Goal: Task Accomplishment & Management: Use online tool/utility

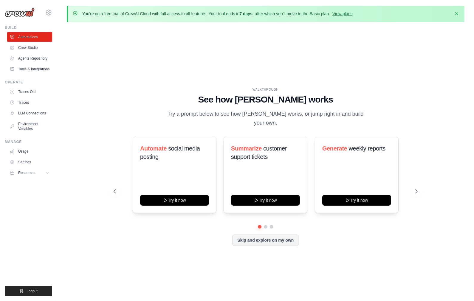
click at [161, 30] on div "WALKTHROUGH See how CrewAI works Try a prompt below to see how CrewAI works, or…" at bounding box center [265, 171] width 397 height 289
click at [233, 102] on h1 "See how CrewAI works" at bounding box center [266, 99] width 304 height 11
click at [415, 189] on icon at bounding box center [417, 191] width 6 height 6
click at [116, 188] on icon at bounding box center [114, 191] width 6 height 6
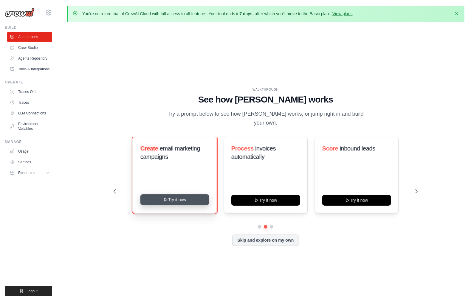
click at [189, 197] on button "Try it now" at bounding box center [174, 199] width 69 height 11
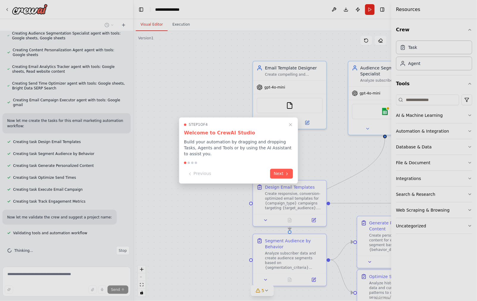
scroll to position [286, 0]
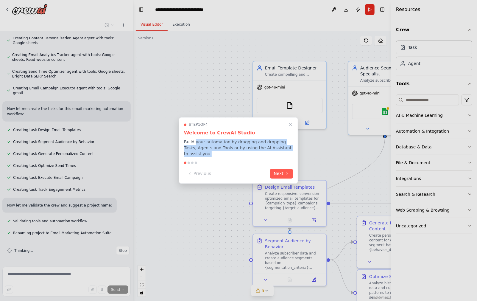
drag, startPoint x: 195, startPoint y: 144, endPoint x: 253, endPoint y: 152, distance: 58.6
click at [253, 152] on p "Build your automation by dragging and dropping Tasks, Agents and Tools or by us…" at bounding box center [238, 148] width 109 height 18
click at [279, 170] on button "Next" at bounding box center [281, 173] width 23 height 10
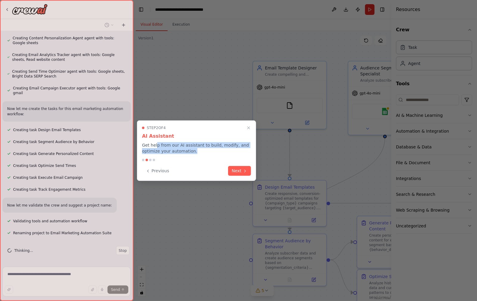
drag, startPoint x: 156, startPoint y: 144, endPoint x: 200, endPoint y: 150, distance: 44.7
click at [200, 150] on p "Get help from our AI assistant to build, modify, and optimize your automation." at bounding box center [196, 148] width 109 height 12
click at [243, 170] on icon at bounding box center [245, 170] width 5 height 5
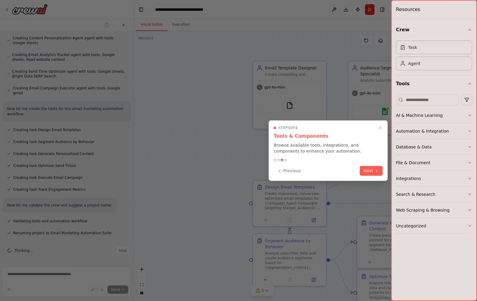
scroll to position [348, 0]
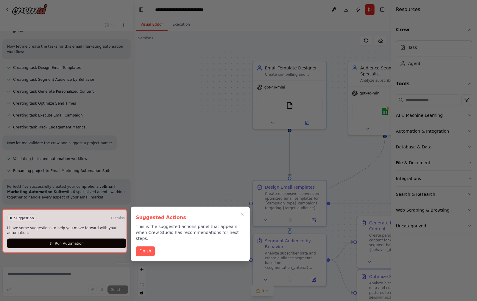
click at [155, 246] on div "Finish" at bounding box center [190, 251] width 109 height 10
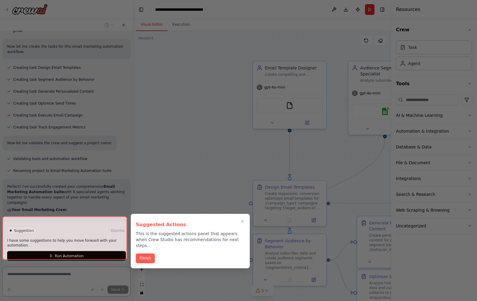
click at [148, 251] on div "Suggested Actions This is the suggested actions panel that appears when Crew St…" at bounding box center [190, 241] width 119 height 55
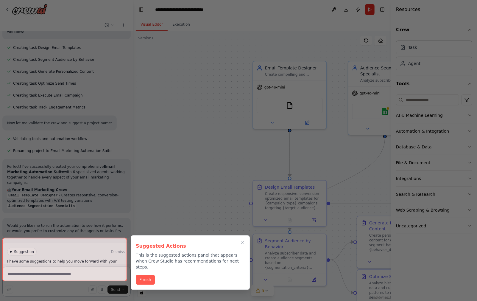
scroll to position [390, 0]
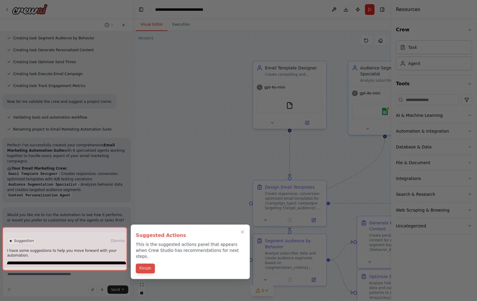
click at [140, 264] on button "Finish" at bounding box center [145, 269] width 19 height 10
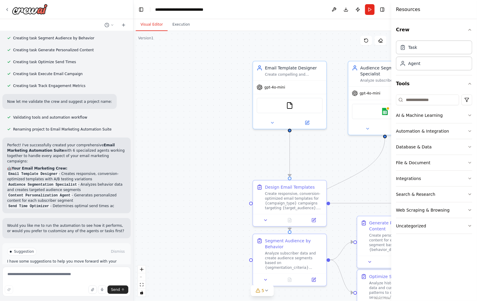
scroll to position [416, 0]
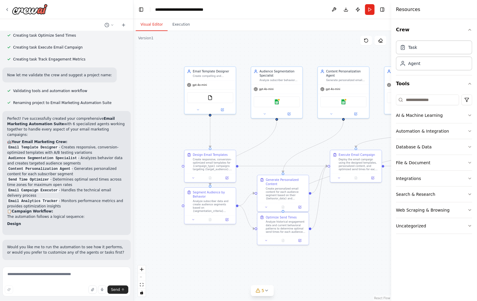
drag, startPoint x: 201, startPoint y: 162, endPoint x: 150, endPoint y: 147, distance: 53.5
click at [150, 147] on div ".deletable-edge-delete-btn { width: 20px; height: 20px; border: 0px solid #ffff…" at bounding box center [262, 166] width 258 height 270
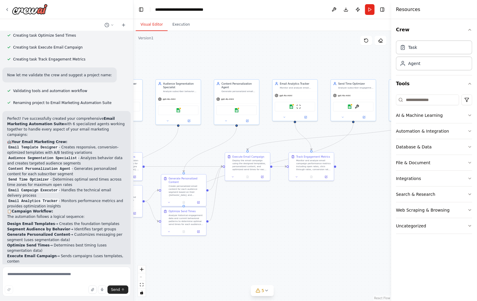
drag, startPoint x: 363, startPoint y: 233, endPoint x: 265, endPoint y: 237, distance: 98.7
click at [265, 237] on div ".deletable-edge-delete-btn { width: 20px; height: 20px; border: 0px solid #ffff…" at bounding box center [262, 166] width 258 height 270
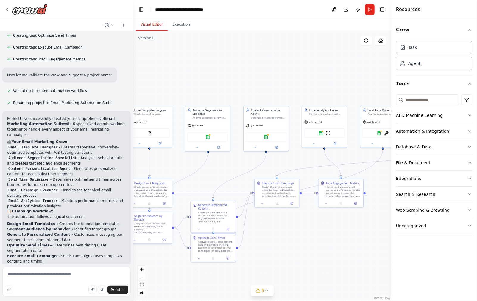
drag, startPoint x: 265, startPoint y: 235, endPoint x: 319, endPoint y: 264, distance: 60.8
click at [319, 264] on div ".deletable-edge-delete-btn { width: 20px; height: 20px; border: 0px solid #ffff…" at bounding box center [262, 166] width 258 height 270
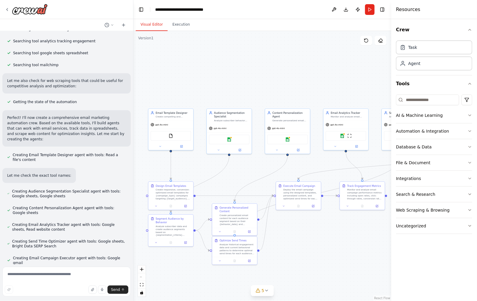
scroll to position [0, 0]
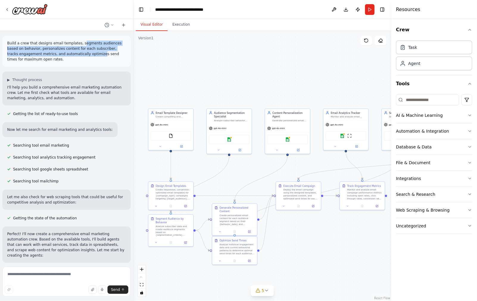
drag, startPoint x: 81, startPoint y: 44, endPoint x: 88, endPoint y: 55, distance: 13.6
click at [88, 55] on p "Build a crew that designs email templates, segments audiences based on behavior…" at bounding box center [66, 51] width 119 height 21
click at [96, 69] on div "Build a crew that designs email templates, segments audiences based on behavior…" at bounding box center [66, 147] width 133 height 233
drag, startPoint x: 9, startPoint y: 45, endPoint x: 60, endPoint y: 61, distance: 53.9
click at [60, 61] on p "Build a crew that designs email templates, segments audiences based on behavior…" at bounding box center [66, 51] width 119 height 21
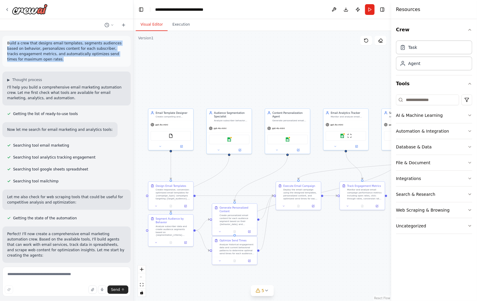
click at [69, 63] on div "Build a crew that designs email templates, segments audiences based on behavior…" at bounding box center [66, 51] width 128 height 31
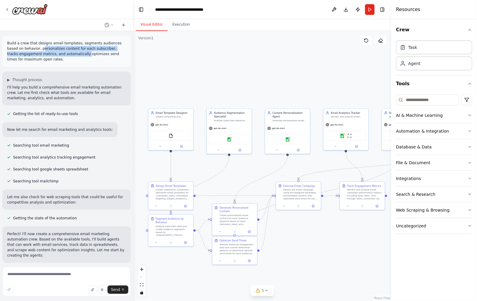
drag, startPoint x: 42, startPoint y: 49, endPoint x: 74, endPoint y: 56, distance: 32.5
click at [74, 56] on p "Build a crew that designs email templates, segments audiences based on behavior…" at bounding box center [66, 51] width 119 height 21
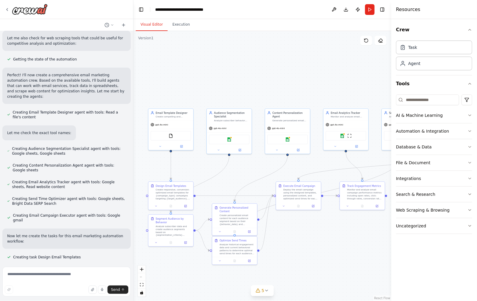
scroll to position [609, 0]
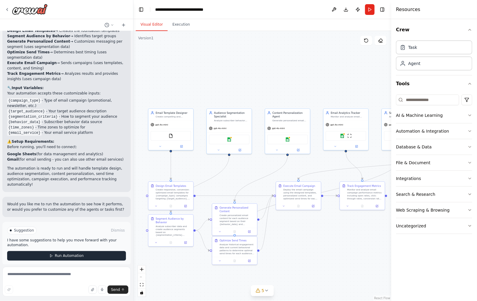
click at [66, 254] on span "Run Automation" at bounding box center [69, 256] width 29 height 5
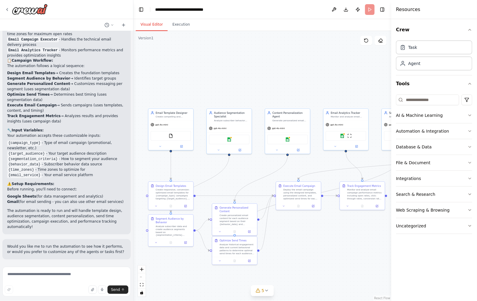
scroll to position [561, 0]
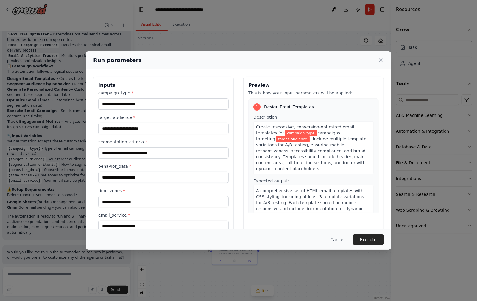
click at [148, 114] on label "target_audience *" at bounding box center [163, 117] width 130 height 6
click at [148, 123] on input "target_audience *" at bounding box center [163, 128] width 130 height 11
click at [149, 109] on input "campaign_type *" at bounding box center [163, 103] width 130 height 11
type input "**********"
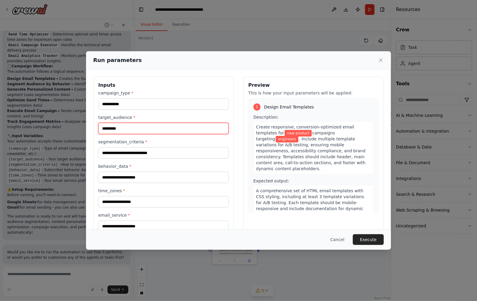
type input "*********"
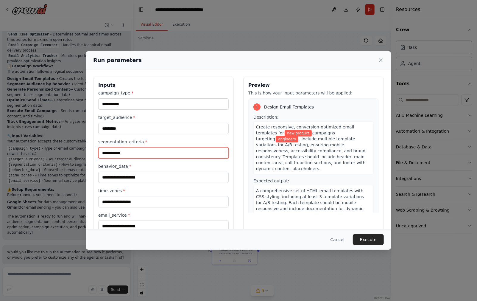
type input "**********"
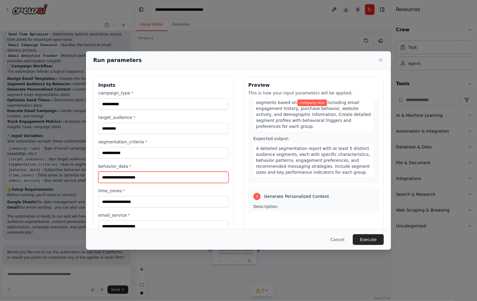
scroll to position [230, 0]
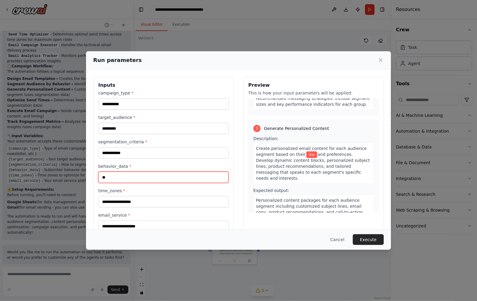
type input "*"
type input "**********"
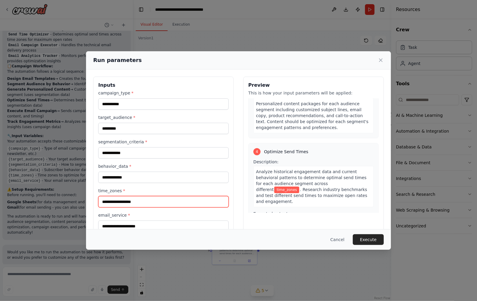
scroll to position [13, 0]
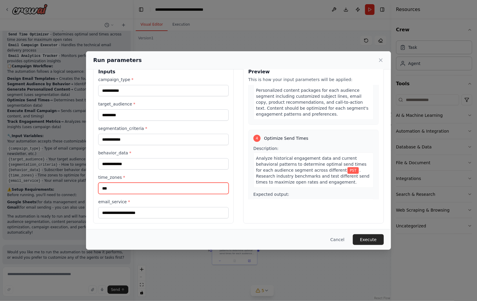
type input "***"
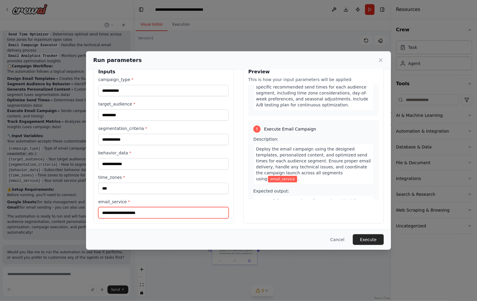
scroll to position [453, 0]
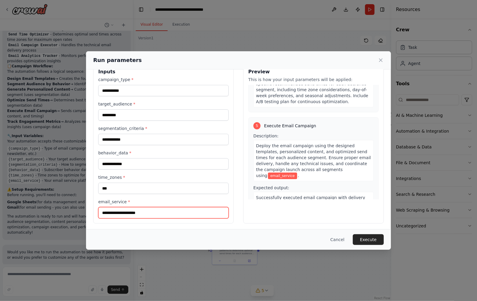
click at [183, 212] on input "email_service *" at bounding box center [163, 212] width 130 height 11
type input "**********"
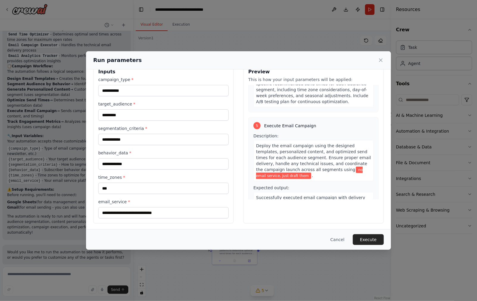
click at [318, 195] on span "Successfully executed email campaign with delivery confirmation for all segment…" at bounding box center [312, 209] width 113 height 29
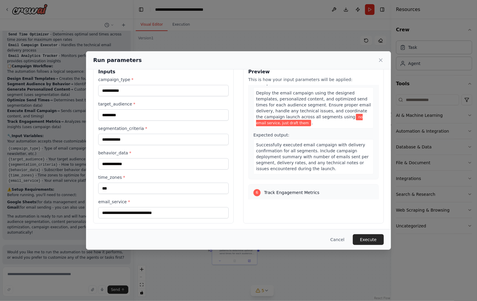
scroll to position [603, 0]
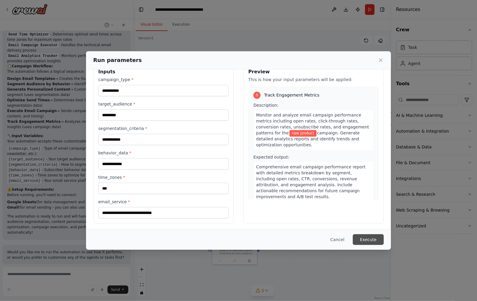
click at [370, 240] on button "Execute" at bounding box center [368, 239] width 31 height 11
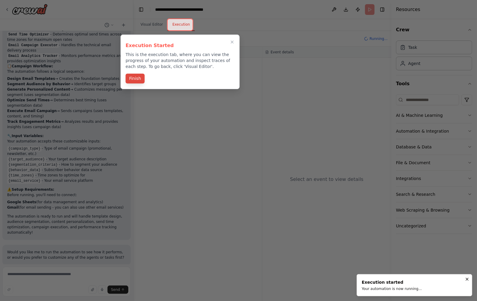
click at [137, 78] on button "Finish" at bounding box center [135, 79] width 19 height 10
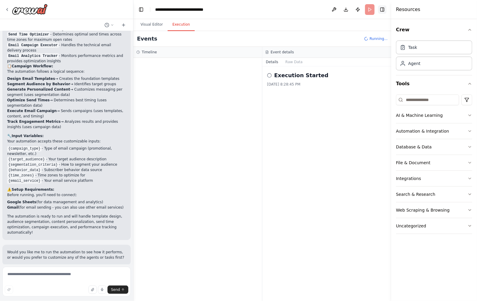
click at [383, 9] on button "Toggle Right Sidebar" at bounding box center [382, 9] width 8 height 8
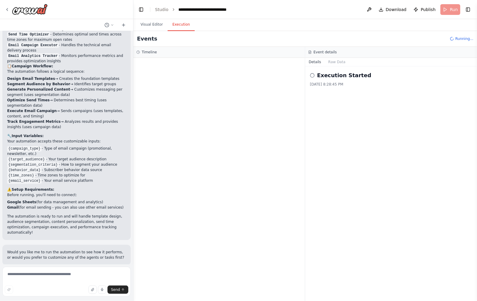
scroll to position [609, 0]
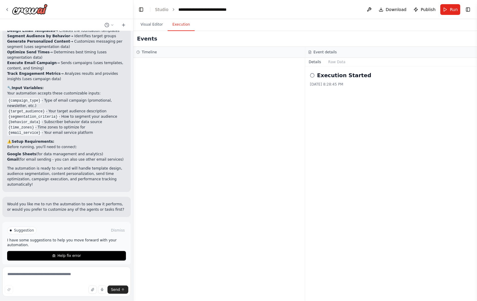
click at [183, 74] on div at bounding box center [219, 179] width 172 height 243
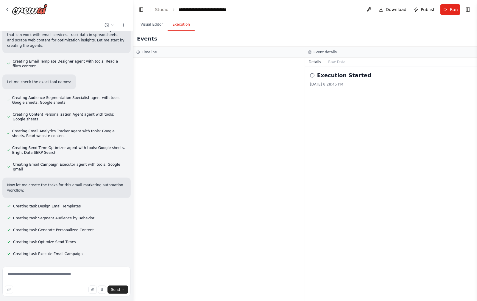
scroll to position [0, 0]
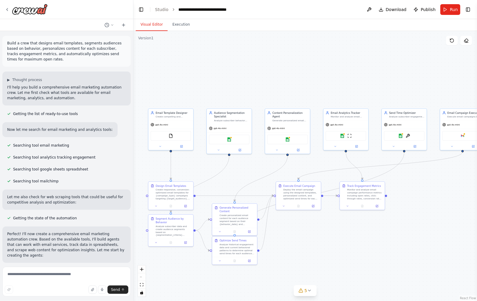
click at [151, 24] on button "Visual Editor" at bounding box center [152, 24] width 32 height 13
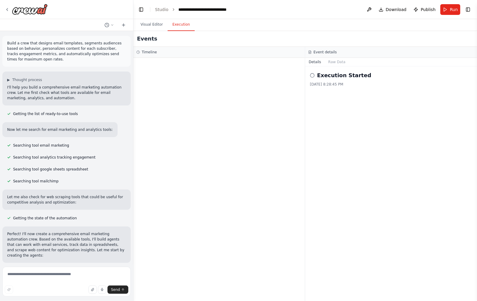
click at [172, 26] on button "Execution" at bounding box center [181, 24] width 27 height 13
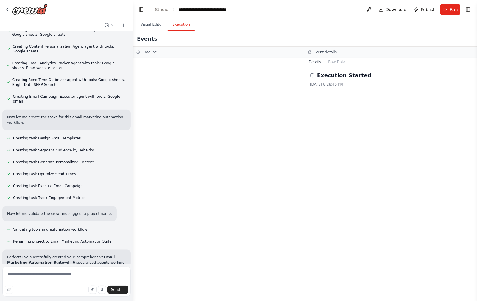
scroll to position [609, 0]
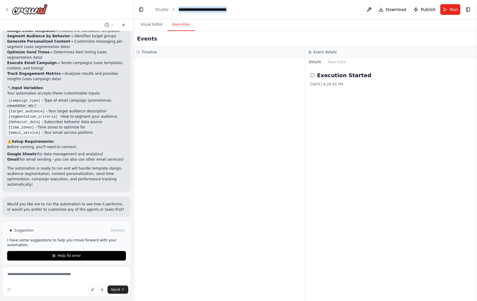
drag, startPoint x: 256, startPoint y: 12, endPoint x: 176, endPoint y: 10, distance: 79.3
click at [176, 10] on header "**********" at bounding box center [305, 9] width 344 height 19
copy div "**********"
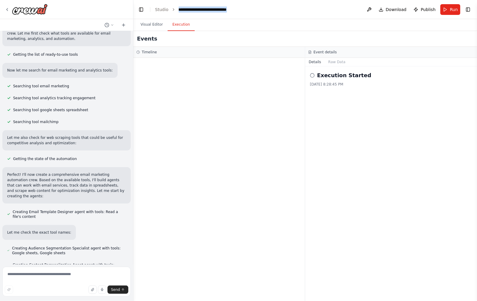
scroll to position [0, 0]
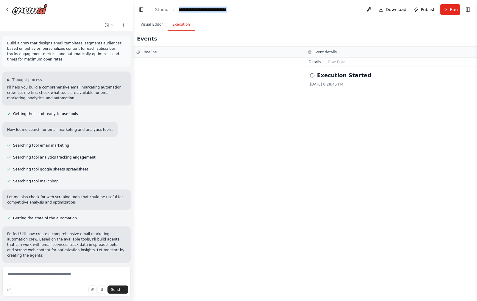
click at [245, 16] on header "**********" at bounding box center [305, 9] width 344 height 19
drag, startPoint x: 249, startPoint y: 11, endPoint x: 176, endPoint y: 8, distance: 73.1
click at [176, 8] on header "**********" at bounding box center [305, 9] width 344 height 19
copy div "**********"
click at [260, 140] on div at bounding box center [219, 179] width 172 height 243
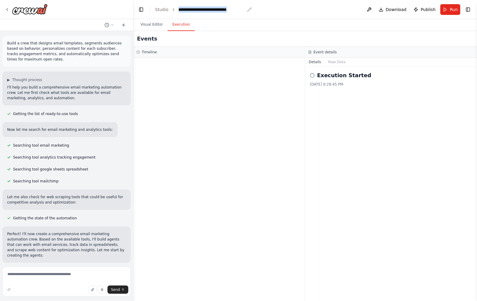
drag, startPoint x: 268, startPoint y: 11, endPoint x: 178, endPoint y: 11, distance: 90.0
click at [178, 11] on header "**********" at bounding box center [305, 9] width 344 height 19
copy div "**********"
click at [71, 59] on div "Build a crew that designs email templates, segments audiences based on behavior…" at bounding box center [66, 51] width 128 height 31
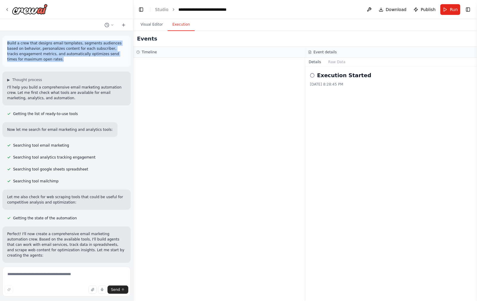
drag, startPoint x: 47, startPoint y: 59, endPoint x: 7, endPoint y: 43, distance: 42.7
click at [7, 43] on p "Build a crew that designs email templates, segments audiences based on behavior…" at bounding box center [66, 51] width 119 height 21
copy p "Build a crew that designs email templates, segments audiences based on behavior…"
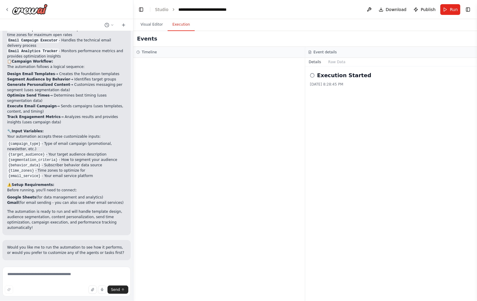
scroll to position [609, 0]
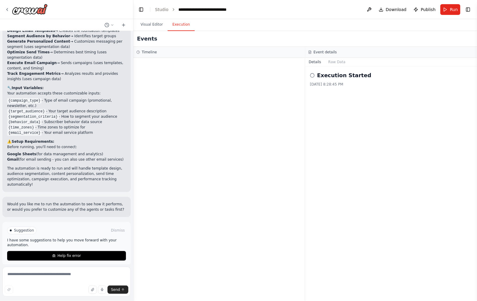
drag, startPoint x: 195, startPoint y: 117, endPoint x: 171, endPoint y: 50, distance: 71.4
click at [195, 117] on div at bounding box center [219, 179] width 172 height 243
click at [154, 26] on button "Visual Editor" at bounding box center [152, 24] width 32 height 13
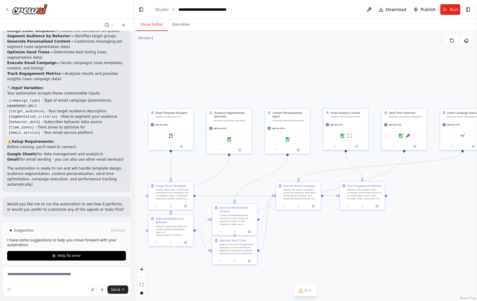
click at [77, 222] on div "Suggestion Dismiss I have some suggestions to help you move forward with your a…" at bounding box center [66, 243] width 128 height 43
click at [75, 254] on span "Help fix error" at bounding box center [69, 256] width 24 height 5
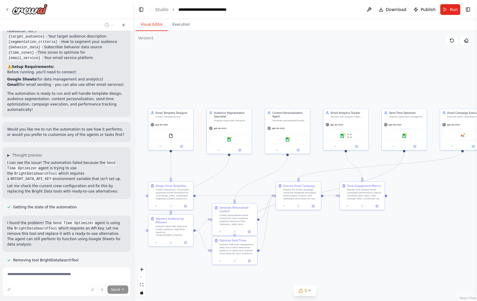
scroll to position [706, 0]
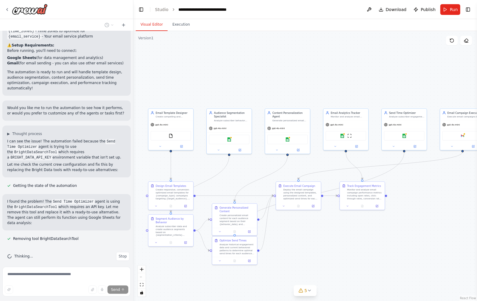
click at [84, 162] on p "Let me check the current crew configuration and fix this by replacing the Brigh…" at bounding box center [66, 167] width 119 height 11
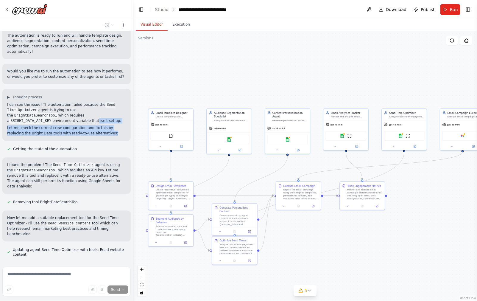
scroll to position [758, 0]
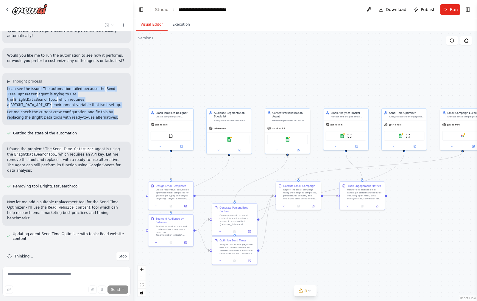
drag, startPoint x: 114, startPoint y: 128, endPoint x: 4, endPoint y: 84, distance: 117.9
click at [4, 84] on div "▶ Thought process I can see the issue! The automation failed because the Send T…" at bounding box center [66, 99] width 128 height 52
copy div "I can see the issue! The automation failed because the Send Time Optimizer agen…"
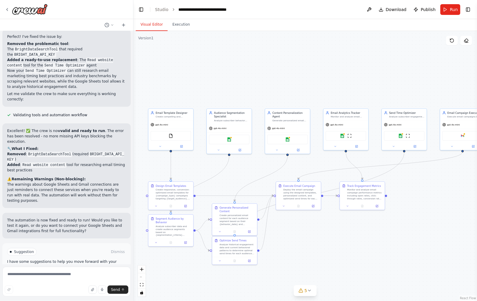
scroll to position [987, 0]
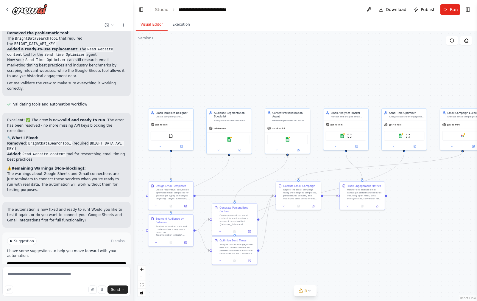
click at [90, 180] on div "Excellent! ✅ The crew is now valid and ready to run . The error has been resolv…" at bounding box center [66, 155] width 128 height 85
click at [79, 264] on span "Run Automation" at bounding box center [69, 266] width 29 height 5
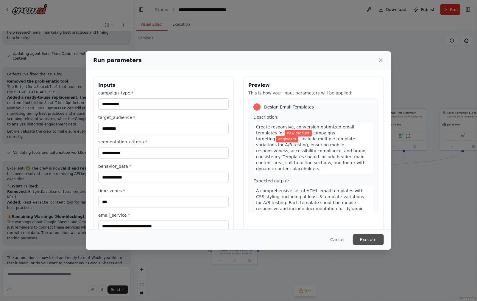
click at [368, 240] on button "Execute" at bounding box center [368, 239] width 31 height 11
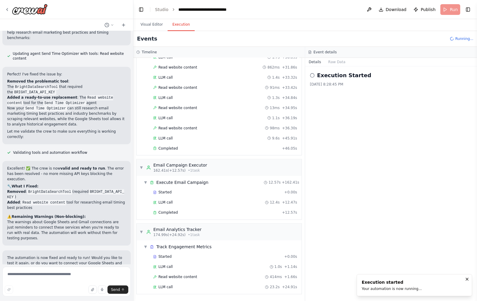
scroll to position [987, 0]
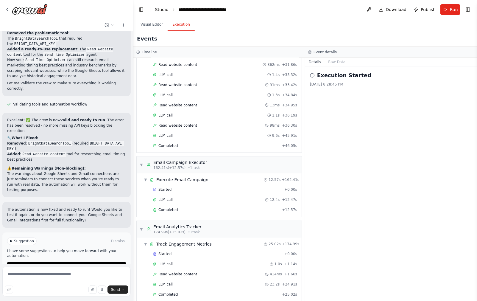
click at [165, 8] on link "Studio" at bounding box center [161, 9] width 13 height 5
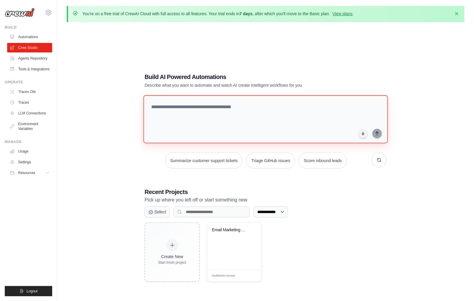
click at [250, 123] on textarea at bounding box center [265, 119] width 244 height 48
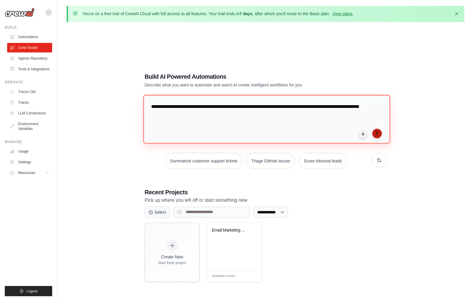
type textarea "**********"
click at [375, 134] on icon "submit" at bounding box center [376, 133] width 5 height 5
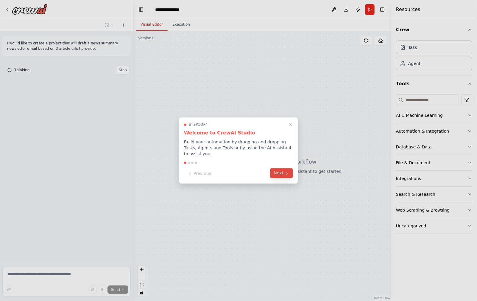
click at [278, 174] on button "Next" at bounding box center [281, 173] width 23 height 10
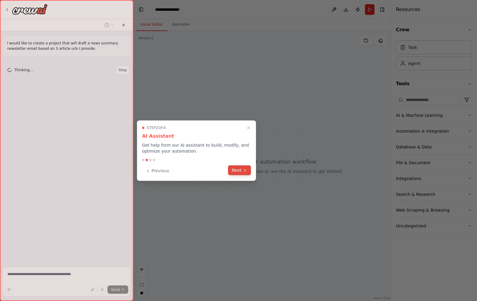
click at [244, 175] on div "Previous Next" at bounding box center [196, 171] width 109 height 10
click at [244, 173] on button "Next" at bounding box center [239, 170] width 23 height 10
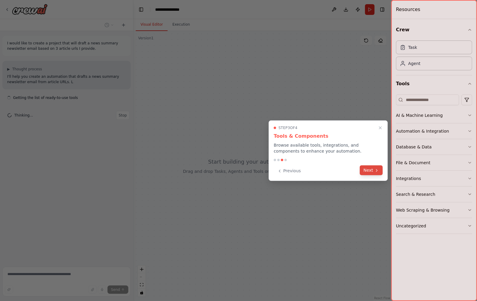
click at [360, 172] on button "Next" at bounding box center [371, 170] width 23 height 10
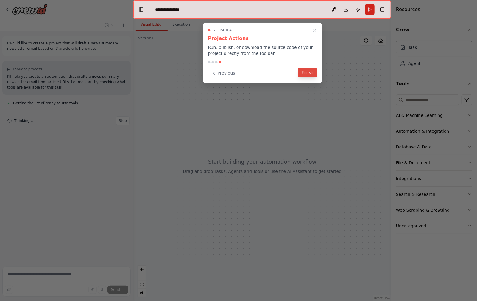
click at [313, 76] on button "Finish" at bounding box center [307, 73] width 19 height 10
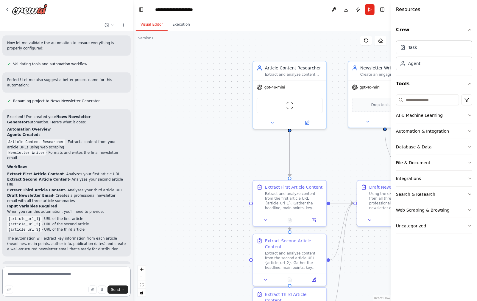
scroll to position [359, 0]
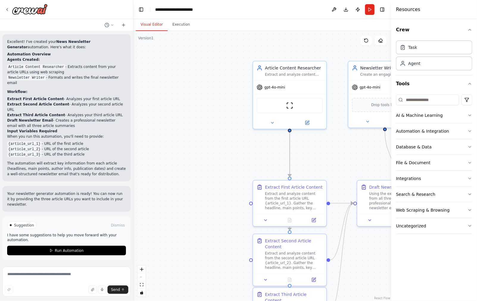
click at [233, 129] on div ".deletable-edge-delete-btn { width: 20px; height: 20px; border: 0px solid #ffff…" at bounding box center [262, 166] width 258 height 270
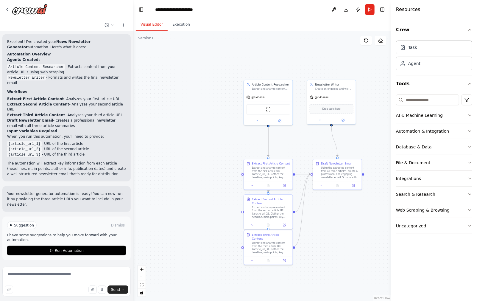
drag, startPoint x: 223, startPoint y: 166, endPoint x: 217, endPoint y: 157, distance: 10.6
click at [217, 157] on div ".deletable-edge-delete-btn { width: 20px; height: 20px; border: 0px solid #ffff…" at bounding box center [262, 166] width 258 height 270
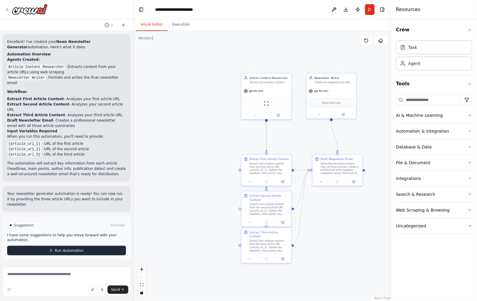
click at [72, 251] on span "Run Automation" at bounding box center [69, 250] width 29 height 5
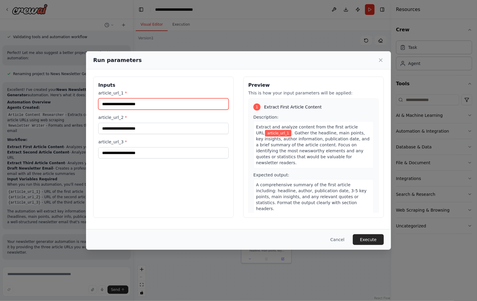
click at [162, 106] on input "article_url_1 *" at bounding box center [163, 103] width 130 height 11
paste input "**********"
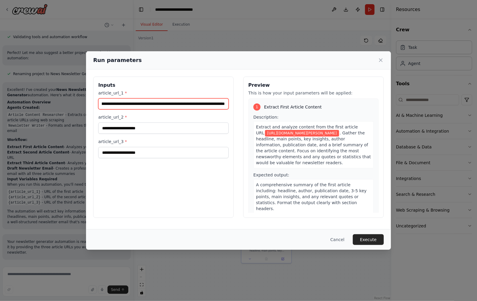
type input "**********"
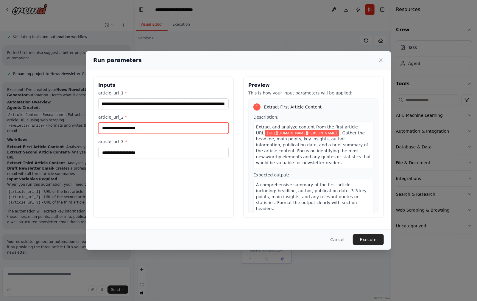
scroll to position [0, 0]
paste input "**********"
type input "**********"
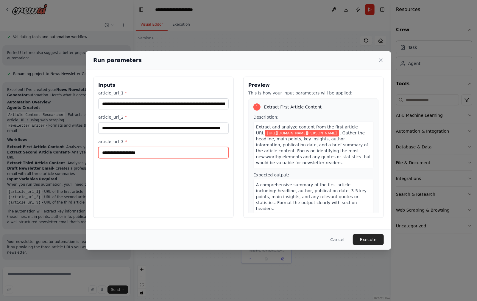
scroll to position [0, 0]
paste input "**********"
type input "**********"
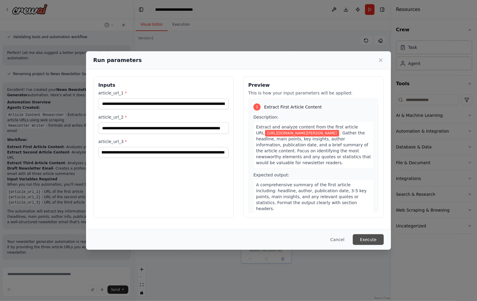
click at [368, 240] on button "Execute" at bounding box center [368, 239] width 31 height 11
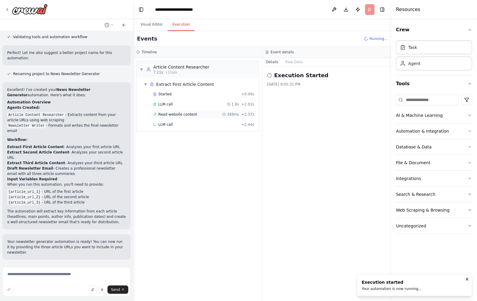
click at [180, 114] on span "Read website content" at bounding box center [177, 114] width 39 height 5
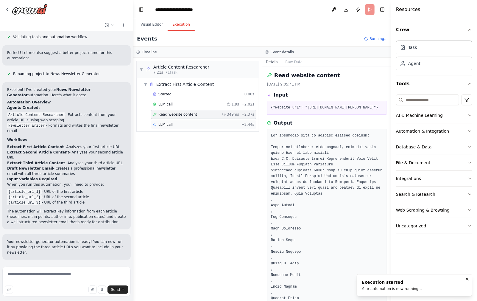
click at [199, 124] on div "LLM call + 2.44s" at bounding box center [203, 124] width 101 height 5
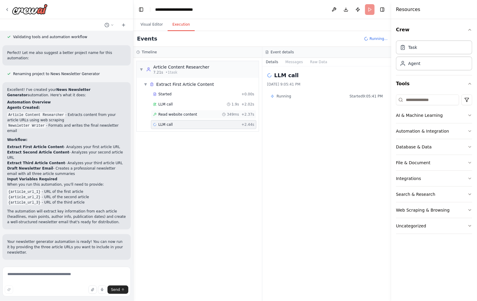
click at [192, 116] on span "Read website content" at bounding box center [177, 114] width 39 height 5
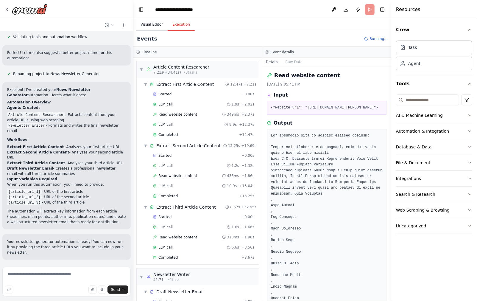
click at [155, 21] on button "Visual Editor" at bounding box center [152, 24] width 32 height 13
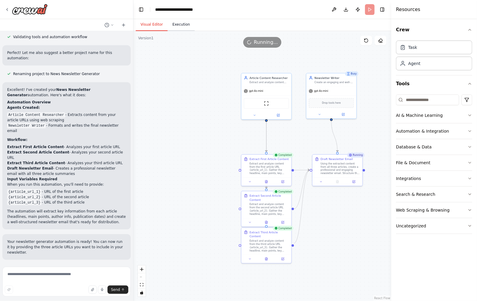
click at [175, 29] on button "Execution" at bounding box center [181, 24] width 27 height 13
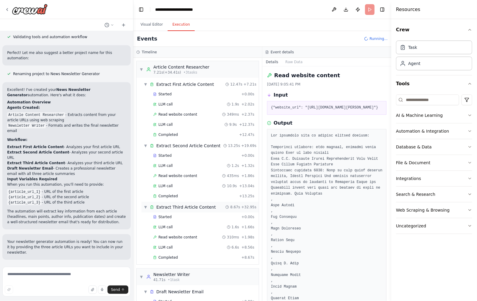
scroll to position [3, 0]
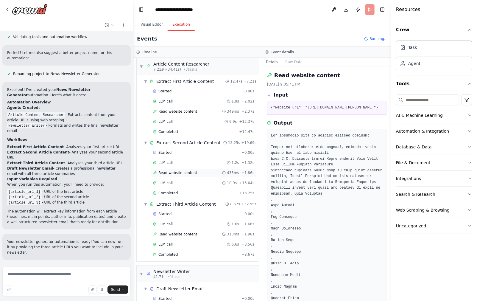
click at [170, 172] on span "Read website content" at bounding box center [177, 172] width 39 height 5
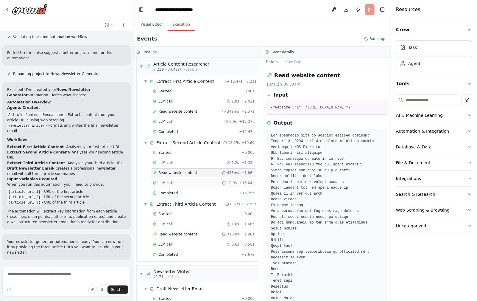
click at [175, 181] on div "LLM call 10.9s + 13.04s" at bounding box center [203, 183] width 101 height 5
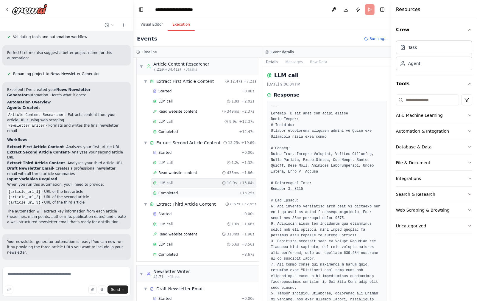
click at [180, 191] on div "Completed" at bounding box center [195, 193] width 84 height 5
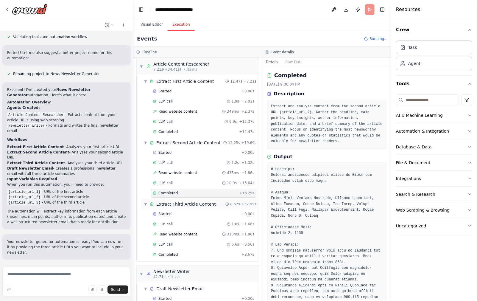
scroll to position [22, 0]
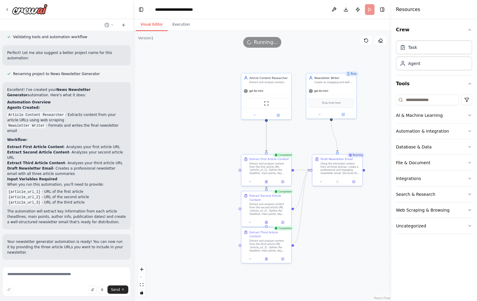
click at [147, 22] on button "Visual Editor" at bounding box center [152, 24] width 32 height 13
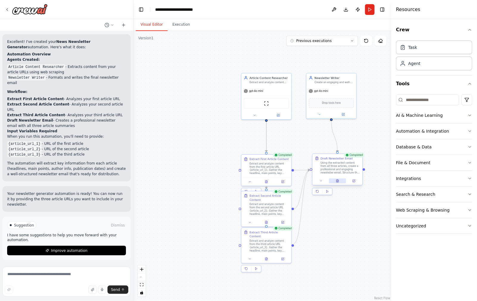
click at [337, 181] on icon at bounding box center [338, 181] width 2 height 3
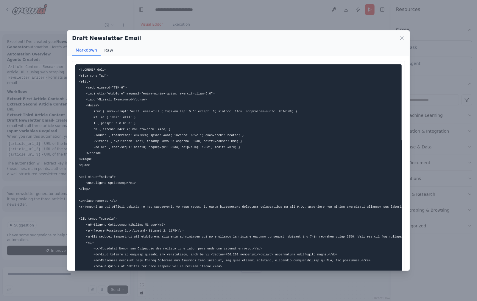
click at [104, 52] on button "Raw" at bounding box center [109, 50] width 16 height 11
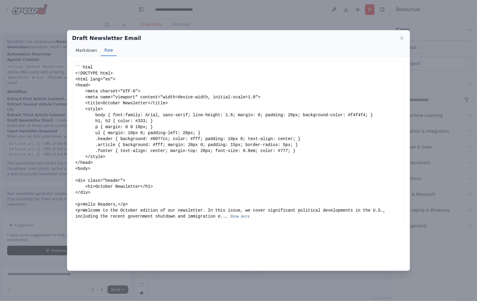
click at [79, 51] on button "Markdown" at bounding box center [86, 50] width 29 height 11
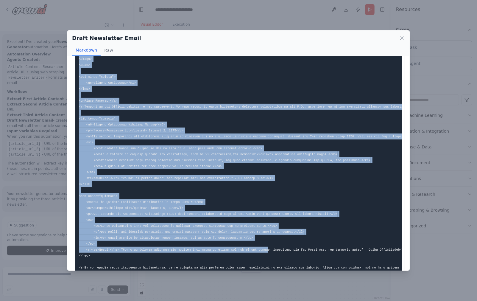
scroll to position [175, 0]
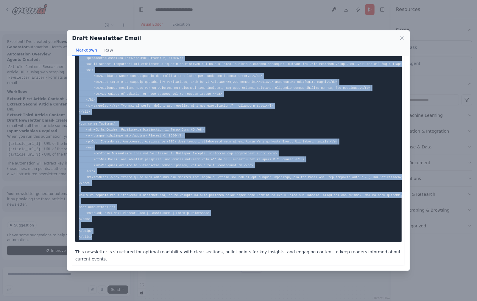
drag, startPoint x: 79, startPoint y: 69, endPoint x: 171, endPoint y: 231, distance: 186.9
click at [171, 231] on pre at bounding box center [238, 67] width 327 height 350
copy code "<!DOCTYPE html> <html lang="en"> <head> <meta charset="UTF-8"> <meta name="view…"
click at [170, 230] on pre at bounding box center [238, 67] width 327 height 350
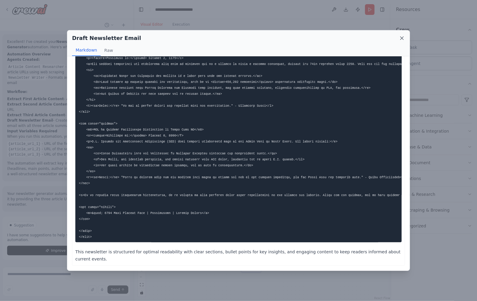
click at [402, 37] on icon at bounding box center [402, 38] width 3 height 3
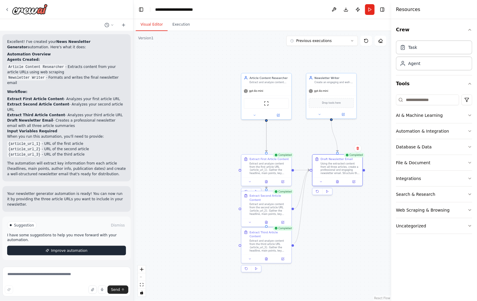
click at [64, 248] on span "Improve automation" at bounding box center [69, 250] width 36 height 5
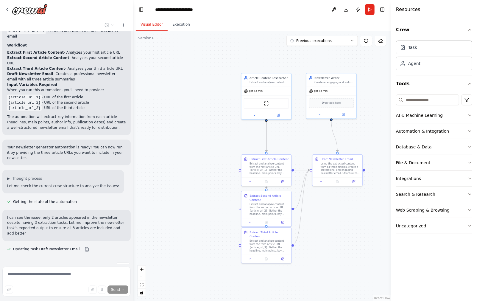
scroll to position [434, 0]
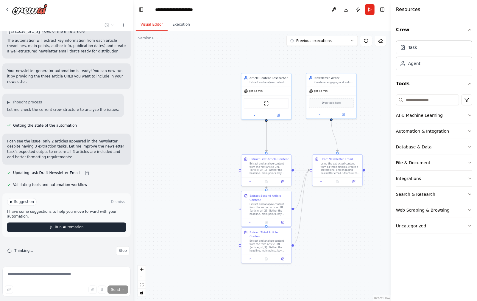
click at [63, 228] on span "Run Automation" at bounding box center [69, 227] width 29 height 5
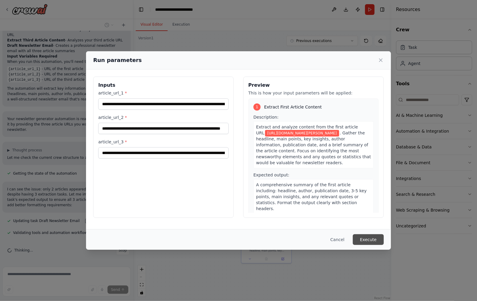
click at [378, 239] on button "Execute" at bounding box center [368, 239] width 31 height 11
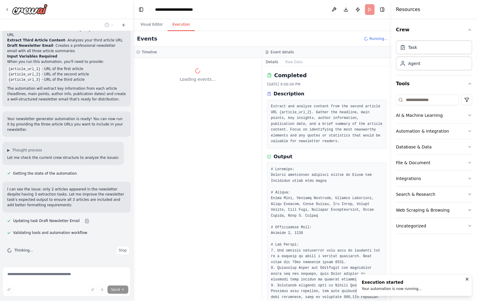
scroll to position [0, 0]
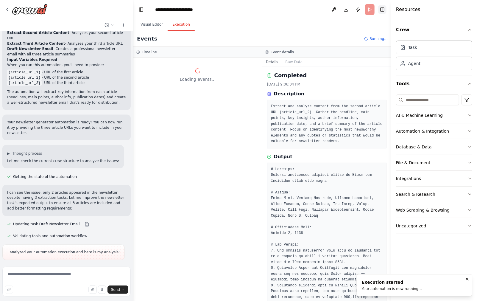
click at [383, 11] on button "Toggle Right Sidebar" at bounding box center [382, 9] width 8 height 8
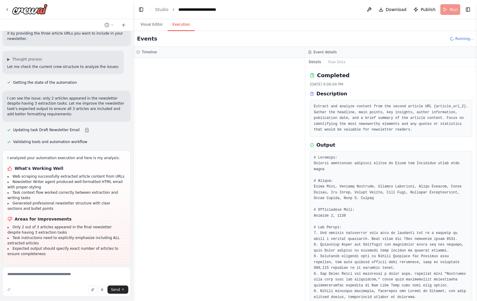
scroll to position [530, 0]
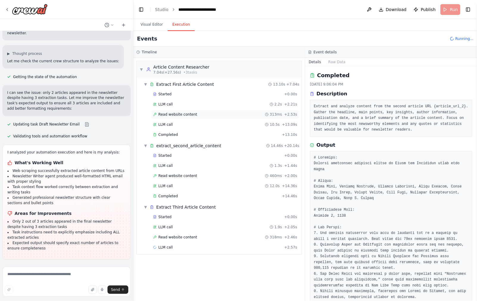
click at [205, 112] on div "Read website content 313ms + 2.53s" at bounding box center [225, 114] width 144 height 5
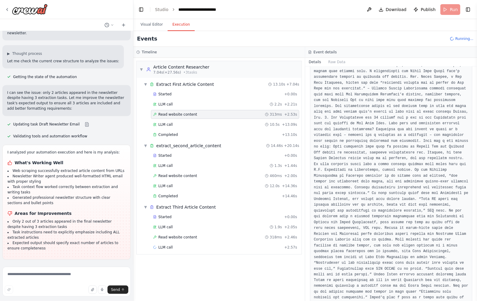
scroll to position [2992, 0]
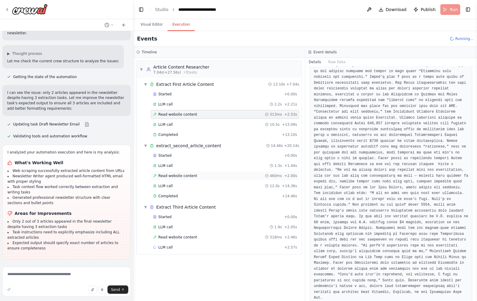
click at [175, 172] on div "Read website content 460ms + 2.00s" at bounding box center [225, 175] width 148 height 9
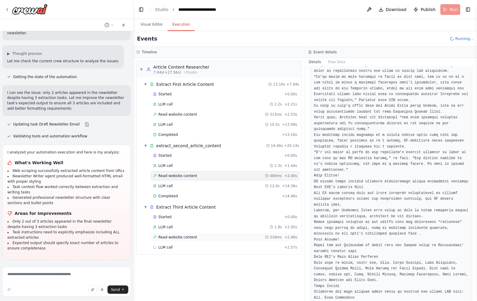
click at [192, 236] on span "Read website content" at bounding box center [177, 237] width 39 height 5
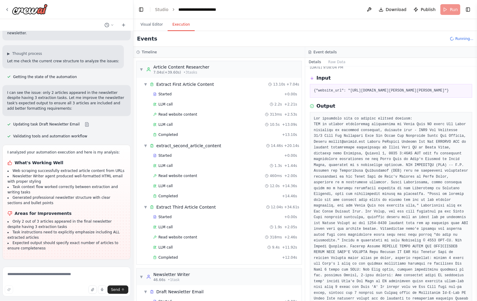
scroll to position [113, 0]
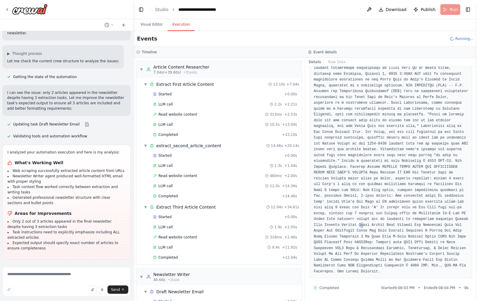
click at [361, 223] on pre at bounding box center [391, 155] width 155 height 238
click at [157, 26] on button "Visual Editor" at bounding box center [152, 24] width 32 height 13
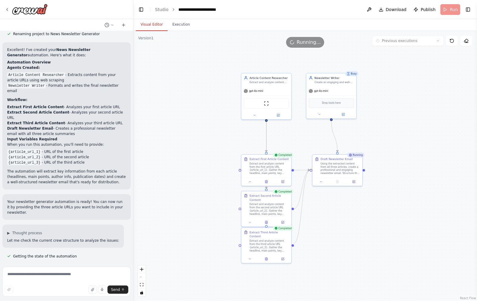
scroll to position [530, 0]
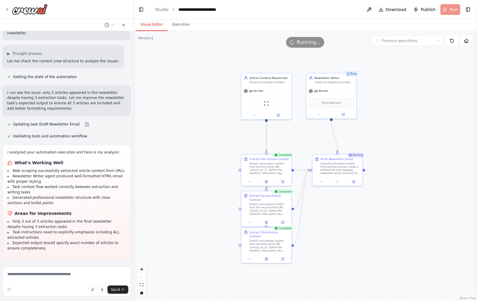
click at [91, 183] on li "Newsletter Writer agent produced well-formatted HTML email with proper styling" at bounding box center [66, 179] width 118 height 11
click at [183, 30] on button "Execution" at bounding box center [181, 24] width 27 height 13
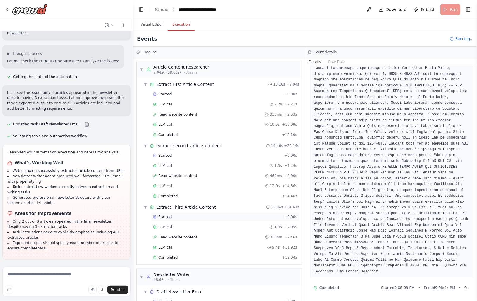
scroll to position [22, 0]
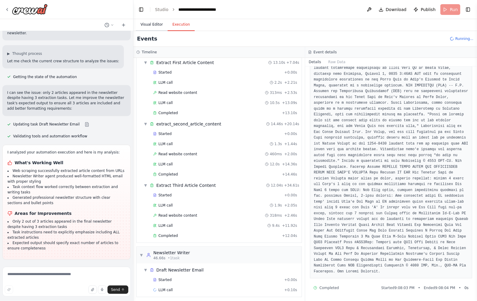
click at [158, 22] on button "Visual Editor" at bounding box center [152, 24] width 32 height 13
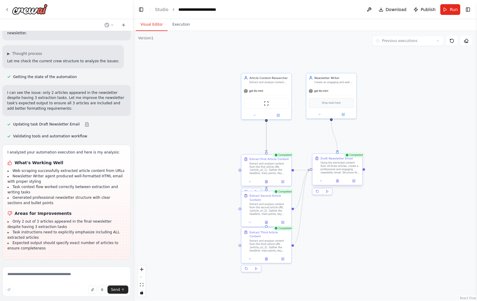
click at [339, 184] on div at bounding box center [338, 181] width 50 height 8
click at [338, 181] on icon at bounding box center [338, 181] width 2 height 3
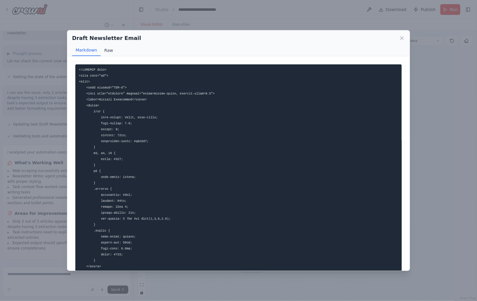
click at [99, 52] on div "Markdown Raw" at bounding box center [238, 50] width 333 height 11
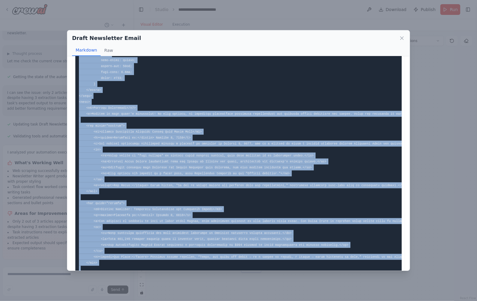
scroll to position [292, 0]
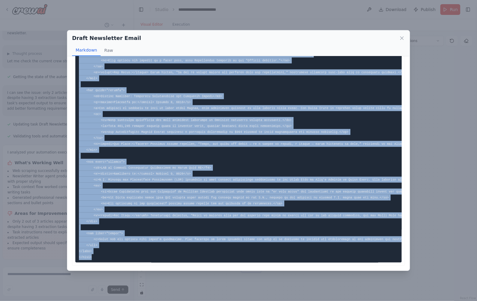
drag, startPoint x: 78, startPoint y: 68, endPoint x: 111, endPoint y: 255, distance: 189.9
click at [111, 255] on pre at bounding box center [238, 18] width 327 height 487
copy code "<!DOCTYPE html> <html lang="en"> <head> <meta charset="UTF-8"> <meta name="view…"
click at [24, 233] on div "Draft Newsletter Email Markdown Raw ... Show more Not valid JSON" at bounding box center [238, 150] width 477 height 301
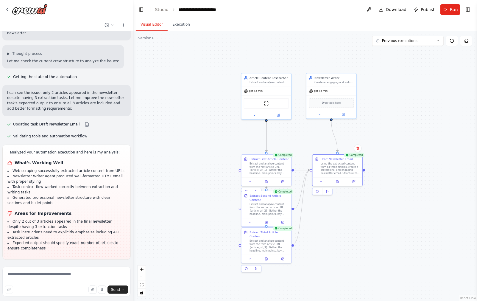
scroll to position [578, 0]
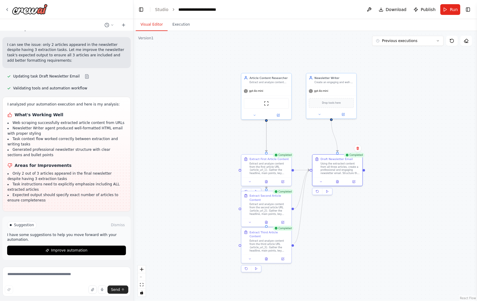
click at [59, 236] on p "I have some suggestions to help you move forward with your automation." at bounding box center [66, 238] width 119 height 10
click at [68, 253] on button "Improve automation" at bounding box center [66, 251] width 119 height 10
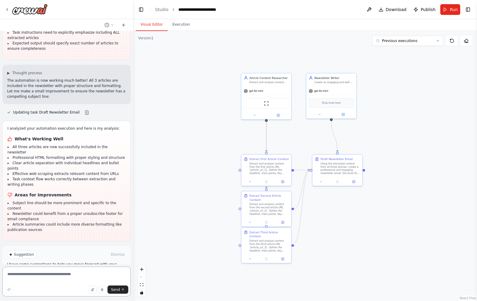
scroll to position [754, 0]
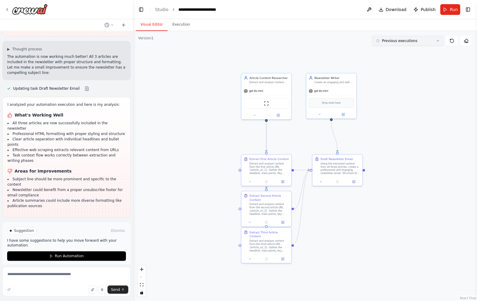
click at [423, 37] on button "Previous executions" at bounding box center [407, 41] width 71 height 10
click at [394, 54] on button "3m ago" at bounding box center [407, 52] width 71 height 10
click at [404, 42] on button "3m ago" at bounding box center [407, 41] width 71 height 10
click at [393, 70] on div "5m ago" at bounding box center [412, 71] width 60 height 5
click at [338, 179] on button at bounding box center [337, 180] width 17 height 5
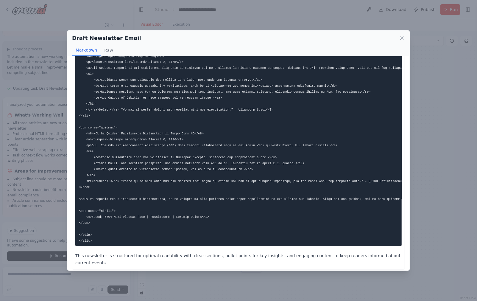
scroll to position [175, 0]
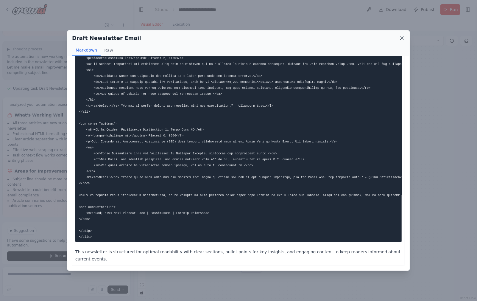
click at [403, 35] on icon at bounding box center [402, 38] width 6 height 6
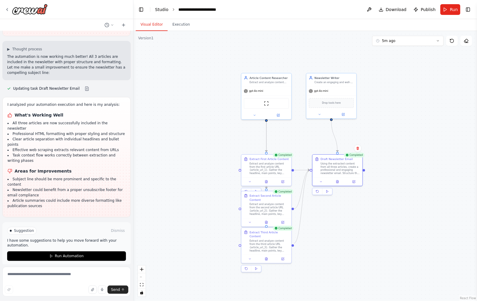
click at [161, 11] on link "Studio" at bounding box center [161, 9] width 13 height 5
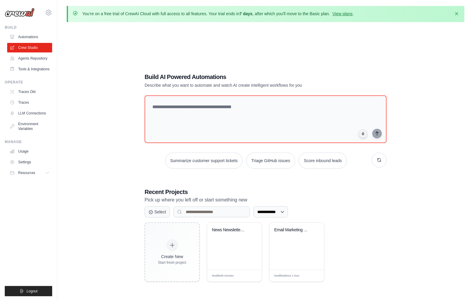
click at [82, 62] on div "**********" at bounding box center [265, 177] width 397 height 301
click at [12, 33] on link "Automations" at bounding box center [30, 37] width 45 height 10
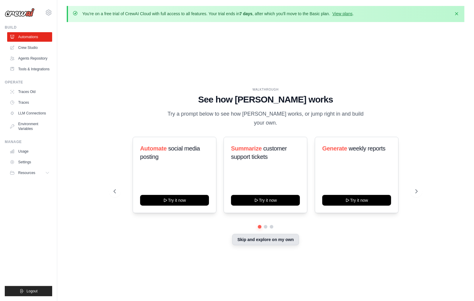
click at [285, 235] on button "Skip and explore on my own" at bounding box center [265, 239] width 66 height 11
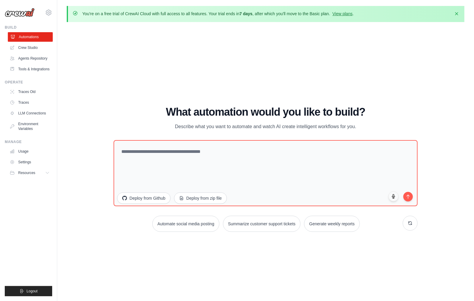
click at [35, 40] on link "Automations" at bounding box center [30, 37] width 45 height 10
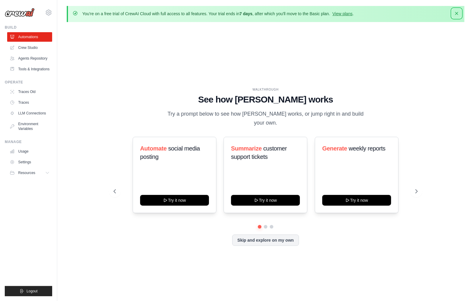
click at [453, 17] on button "Dismiss" at bounding box center [457, 14] width 10 height 10
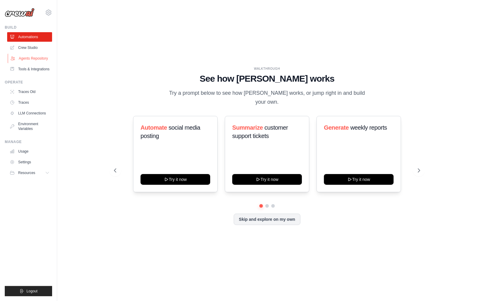
click at [23, 54] on link "Agents Repository" at bounding box center [30, 59] width 45 height 10
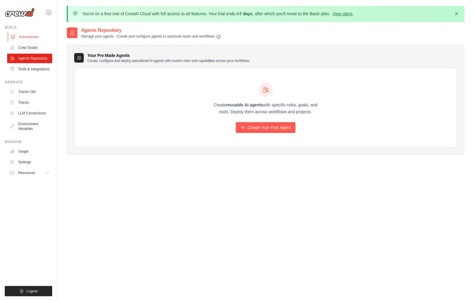
click at [28, 41] on link "Automations" at bounding box center [30, 37] width 45 height 10
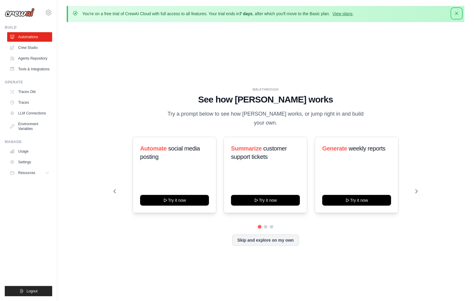
click at [455, 13] on icon "button" at bounding box center [456, 13] width 6 height 6
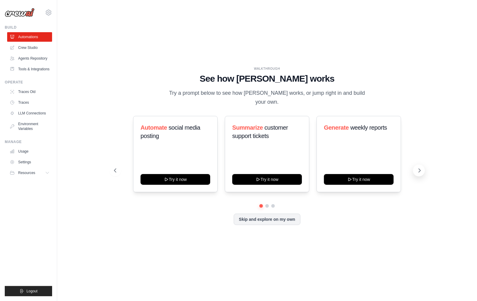
click at [419, 167] on icon at bounding box center [420, 170] width 6 height 6
click at [421, 169] on button at bounding box center [419, 170] width 12 height 12
click at [421, 169] on icon at bounding box center [420, 170] width 6 height 6
click at [420, 168] on icon at bounding box center [420, 170] width 6 height 6
click at [420, 167] on icon at bounding box center [420, 170] width 6 height 6
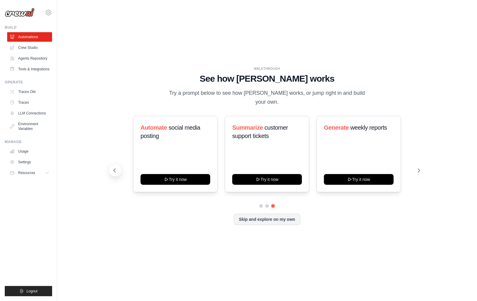
click at [116, 167] on icon at bounding box center [115, 170] width 6 height 6
click at [25, 46] on link "Crew Studio" at bounding box center [30, 48] width 45 height 10
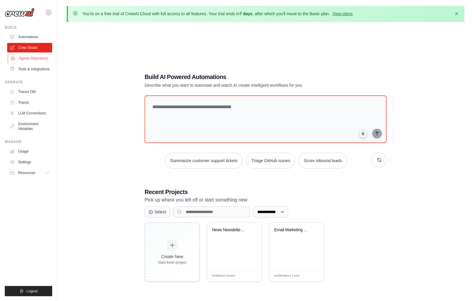
click at [40, 58] on link "Agents Repository" at bounding box center [30, 59] width 45 height 10
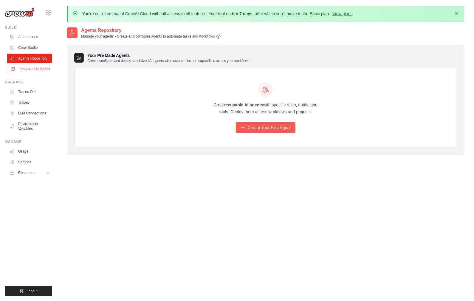
click at [41, 66] on link "Tools & Integrations" at bounding box center [30, 69] width 45 height 10
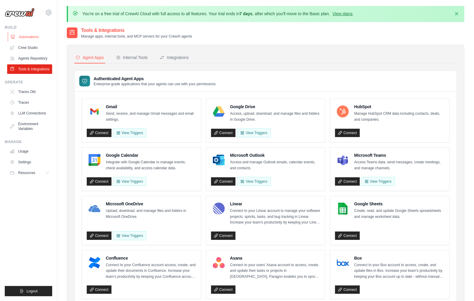
click at [28, 39] on link "Automations" at bounding box center [30, 37] width 45 height 10
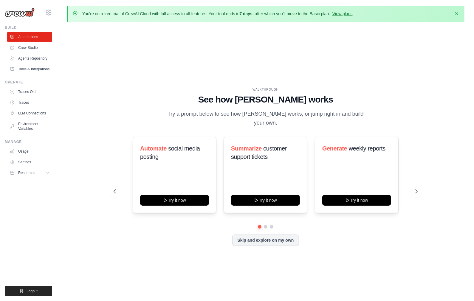
click at [463, 9] on div "You're on a free trial of CrewAI Cloud with full access to all features. Your t…" at bounding box center [265, 14] width 397 height 16
click at [460, 11] on button "Dismiss" at bounding box center [457, 14] width 10 height 10
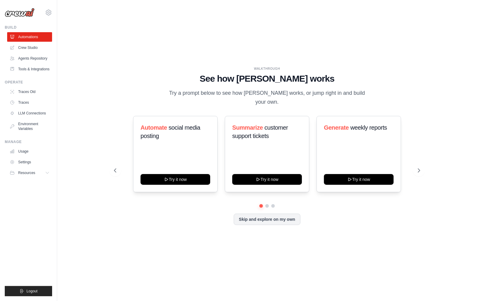
click at [454, 118] on div "WALKTHROUGH See how CrewAI works Try a prompt below to see how CrewAI works, or…" at bounding box center [267, 150] width 401 height 289
click at [412, 170] on div "Automate social media posting Try it now Summarize customer support tickets Try…" at bounding box center [267, 154] width 307 height 76
click at [42, 47] on link "Crew Studio" at bounding box center [30, 48] width 45 height 10
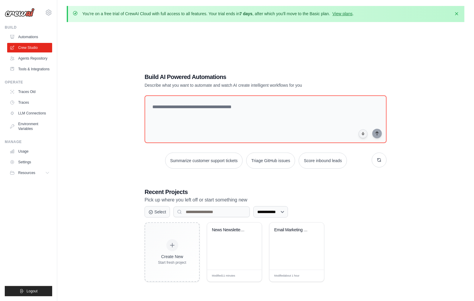
click at [43, 60] on link "Agents Repository" at bounding box center [29, 59] width 45 height 10
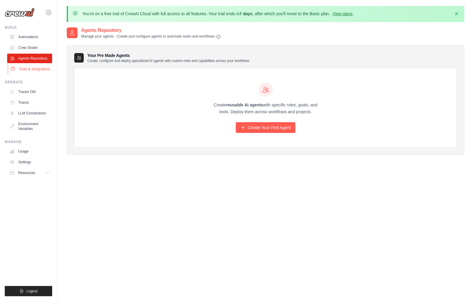
click at [40, 71] on link "Tools & Integrations" at bounding box center [30, 69] width 45 height 10
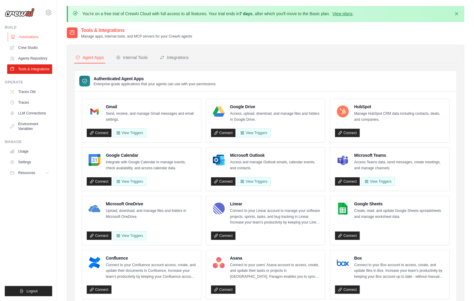
click at [20, 36] on link "Automations" at bounding box center [30, 37] width 45 height 10
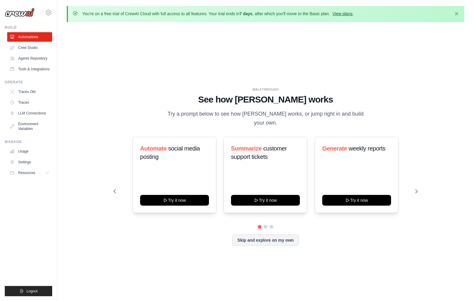
click at [341, 11] on link "View plans" at bounding box center [342, 13] width 20 height 5
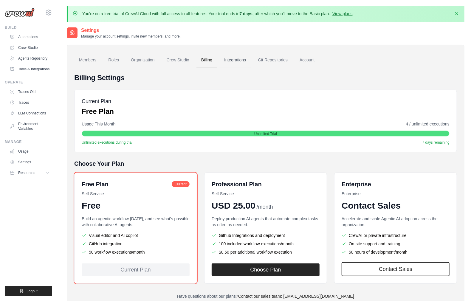
click at [240, 59] on link "Integrations" at bounding box center [234, 60] width 31 height 16
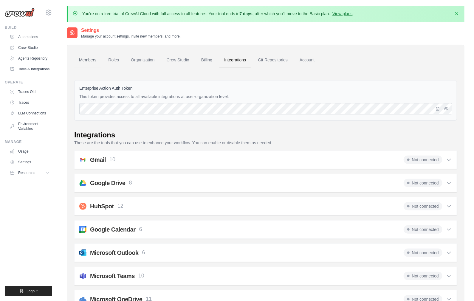
click at [91, 60] on link "Members" at bounding box center [87, 60] width 27 height 16
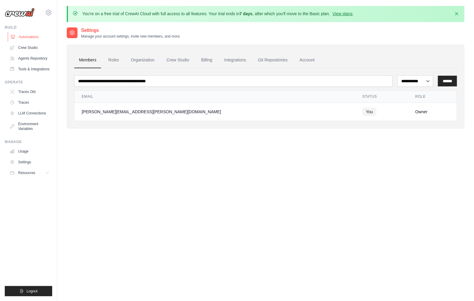
click at [32, 35] on link "Automations" at bounding box center [30, 37] width 45 height 10
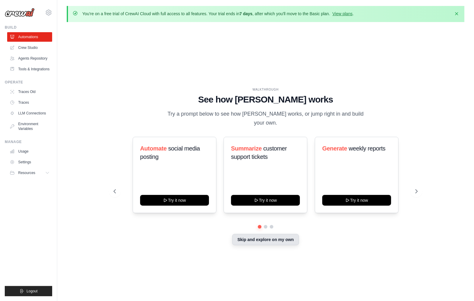
click at [271, 238] on button "Skip and explore on my own" at bounding box center [265, 239] width 66 height 11
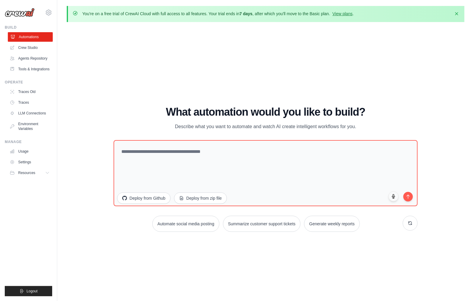
click at [38, 35] on link "Automations" at bounding box center [30, 37] width 45 height 10
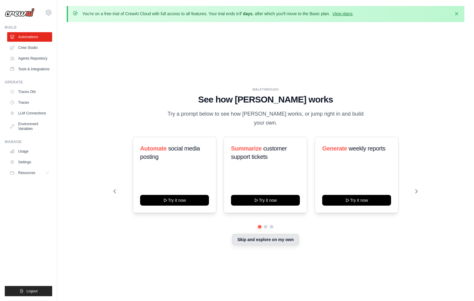
click at [277, 238] on button "Skip and explore on my own" at bounding box center [265, 239] width 66 height 11
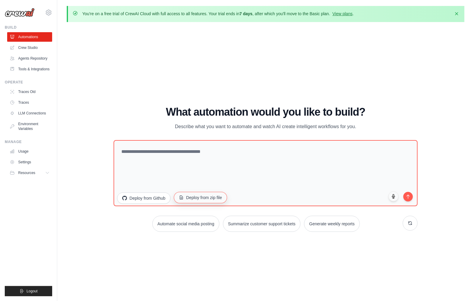
click at [222, 200] on button "Deploy from zip file" at bounding box center [200, 197] width 53 height 11
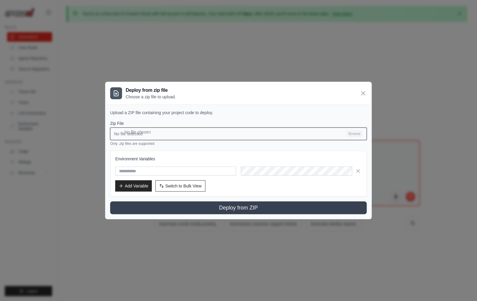
click at [324, 135] on input "No file selected Browse" at bounding box center [238, 134] width 257 height 13
type input "**********"
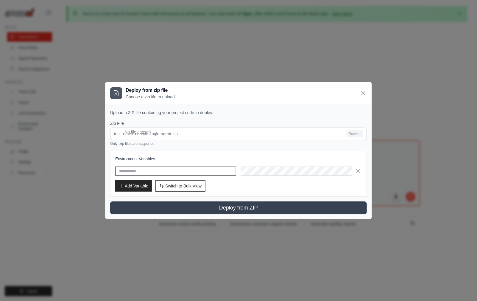
click at [187, 171] on input "text" at bounding box center [175, 171] width 121 height 9
click at [149, 173] on input "text" at bounding box center [175, 171] width 121 height 9
type input "**********"
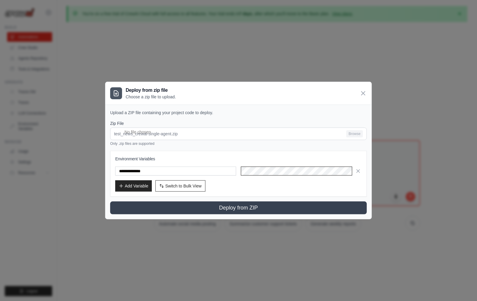
scroll to position [0, 280]
click at [124, 185] on button "Add Variable" at bounding box center [133, 185] width 37 height 11
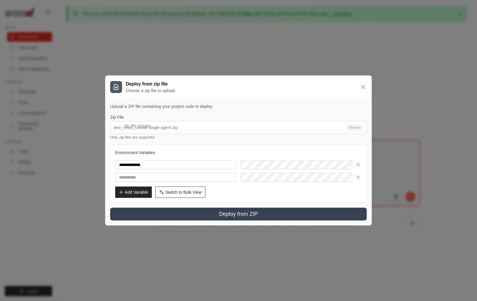
click at [137, 177] on input "text" at bounding box center [175, 177] width 121 height 9
type input "**********"
click at [260, 186] on div "Add Variable Switch to Bulk View Switch to Table View" at bounding box center [238, 191] width 247 height 11
click at [358, 178] on icon "button" at bounding box center [358, 177] width 6 height 6
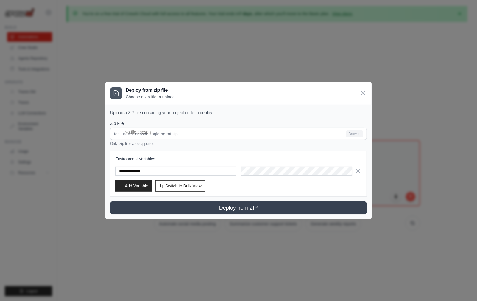
click at [283, 187] on div "Add Variable Switch to Bulk View Switch to Table View" at bounding box center [238, 185] width 247 height 11
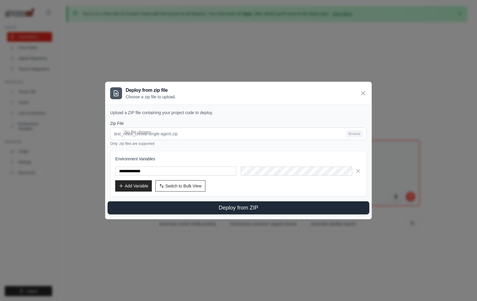
click at [230, 210] on button "Deploy from ZIP" at bounding box center [239, 207] width 262 height 13
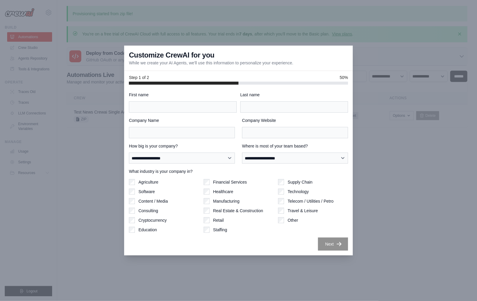
click at [221, 113] on div "**********" at bounding box center [238, 171] width 219 height 159
click at [218, 100] on div "First name" at bounding box center [183, 102] width 108 height 21
click at [219, 102] on input "First name" at bounding box center [183, 106] width 108 height 11
click at [314, 241] on div "Next" at bounding box center [238, 243] width 219 height 13
click at [350, 253] on div "**********" at bounding box center [238, 170] width 229 height 171
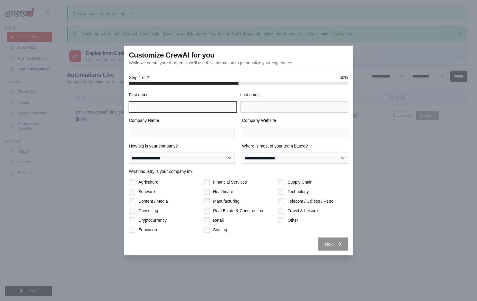
click at [210, 108] on input "First name" at bounding box center [183, 106] width 108 height 11
type input "****"
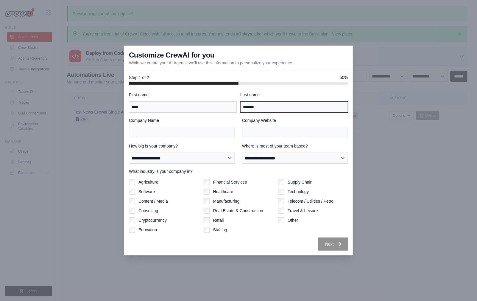
type input "*******"
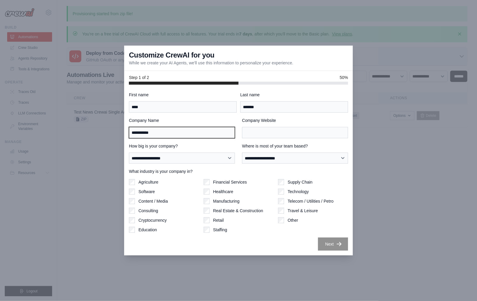
type input "**********"
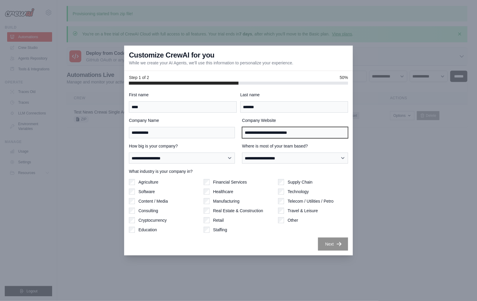
type input "**********"
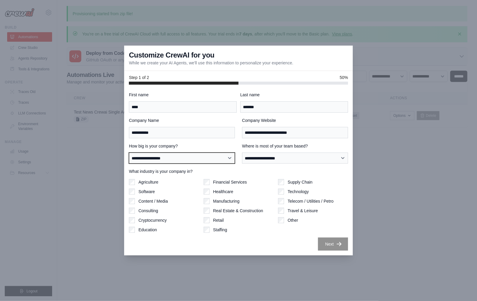
click at [227, 157] on select "**********" at bounding box center [182, 158] width 106 height 11
select select "**********"
click at [129, 153] on select "**********" at bounding box center [182, 158] width 106 height 11
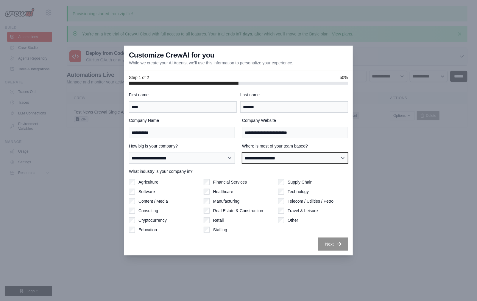
click at [259, 161] on select "**********" at bounding box center [295, 158] width 106 height 11
select select "**********"
click at [242, 153] on select "**********" at bounding box center [295, 158] width 106 height 11
click at [297, 233] on div "**********" at bounding box center [238, 171] width 219 height 159
click at [295, 193] on label "Technology" at bounding box center [298, 192] width 21 height 6
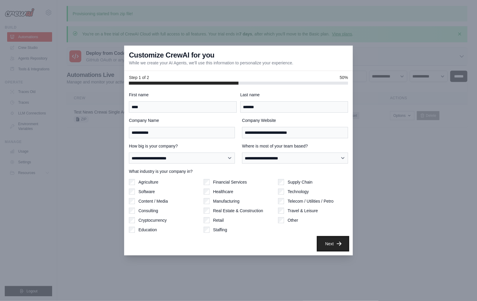
click at [336, 243] on icon "button" at bounding box center [339, 244] width 6 height 6
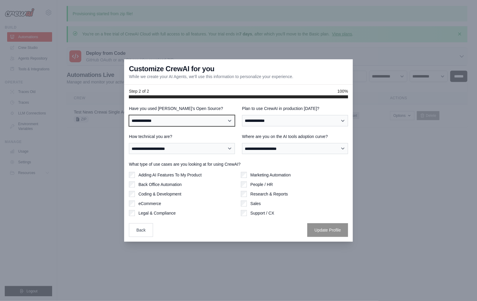
click at [189, 120] on select "**********" at bounding box center [182, 120] width 106 height 11
select select "**********"
click at [129, 115] on select "**********" at bounding box center [182, 120] width 106 height 11
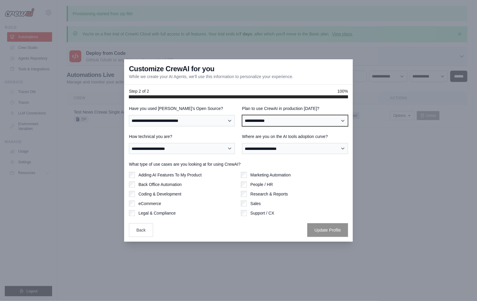
click at [283, 118] on select "**********" at bounding box center [295, 120] width 106 height 11
select select "****"
click at [242, 115] on select "**********" at bounding box center [295, 120] width 106 height 11
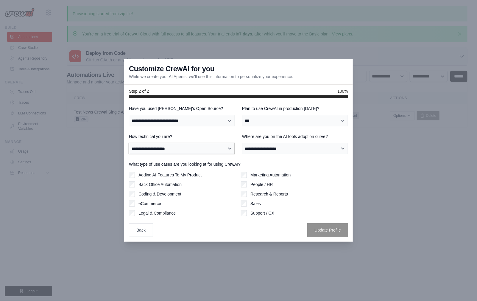
click at [186, 150] on select "**********" at bounding box center [182, 148] width 106 height 11
select select "**********"
click at [129, 143] on select "**********" at bounding box center [182, 148] width 106 height 11
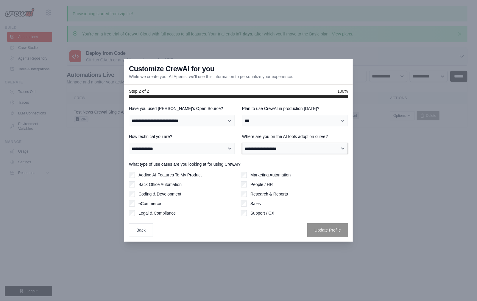
click at [270, 152] on select "**********" at bounding box center [295, 148] width 106 height 11
select select "**********"
click at [242, 143] on select "**********" at bounding box center [295, 148] width 106 height 11
click at [233, 234] on div "Back Update Profile" at bounding box center [238, 230] width 219 height 14
click at [257, 204] on label "Sales" at bounding box center [256, 203] width 10 height 6
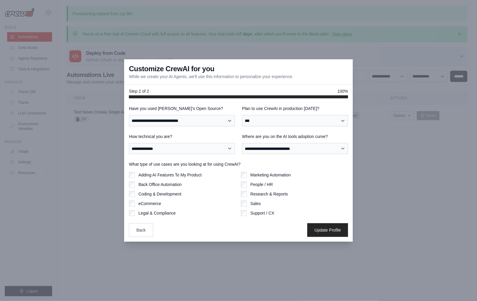
click at [312, 222] on div "**********" at bounding box center [238, 170] width 219 height 131
click at [323, 229] on button "Update Profile" at bounding box center [327, 230] width 41 height 14
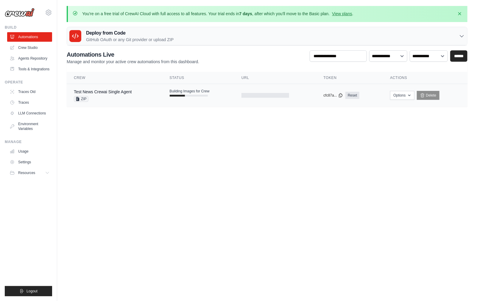
click at [119, 94] on div "Test News Crewai Single Agent" at bounding box center [103, 92] width 58 height 6
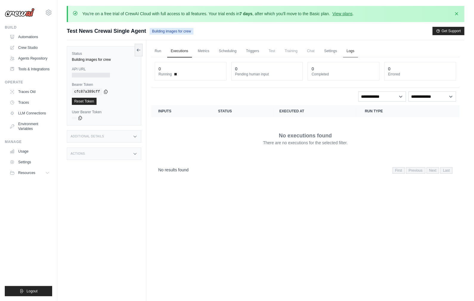
click at [353, 53] on link "Logs" at bounding box center [350, 51] width 15 height 13
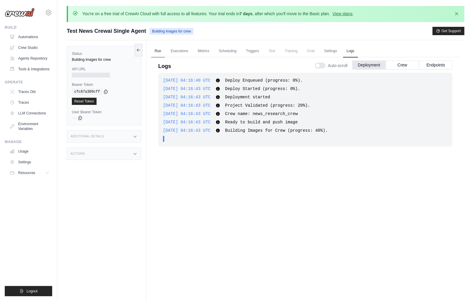
click at [161, 48] on link "Run" at bounding box center [158, 51] width 14 height 13
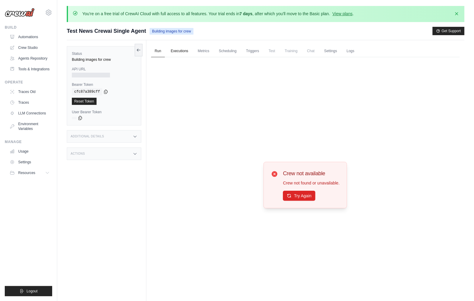
click at [175, 53] on link "Executions" at bounding box center [179, 51] width 25 height 13
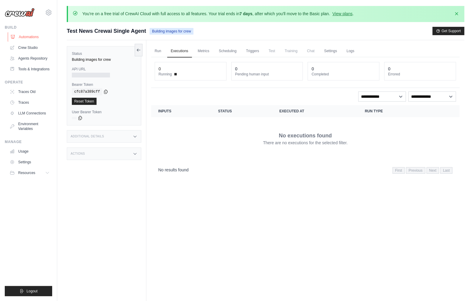
click at [13, 35] on icon at bounding box center [12, 37] width 5 height 5
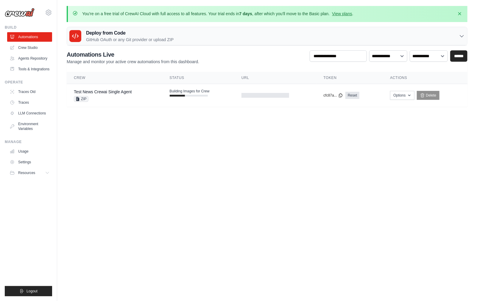
click at [231, 175] on body "[PERSON_NAME][EMAIL_ADDRESS][PERSON_NAME][DOMAIN_NAME] Settings Build Automatio…" at bounding box center [238, 150] width 477 height 301
click at [275, 126] on body "mike@plachta.me Settings Build Automations" at bounding box center [238, 150] width 477 height 301
click at [142, 93] on div "Test News Crewai Single Agent ZIP" at bounding box center [115, 95] width 82 height 13
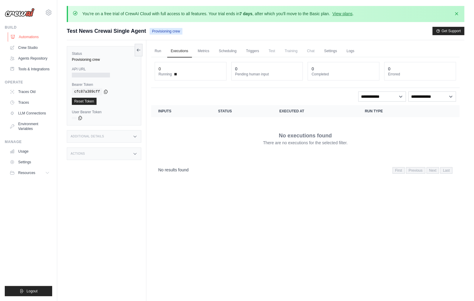
click at [29, 36] on link "Automations" at bounding box center [30, 37] width 45 height 10
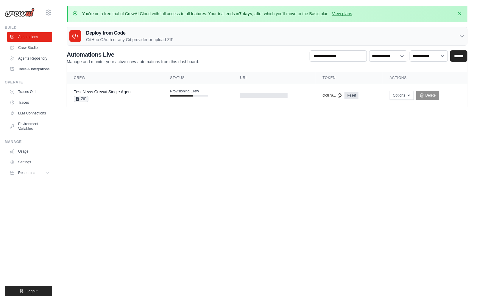
click at [310, 164] on body "[PERSON_NAME][EMAIL_ADDRESS][PERSON_NAME][DOMAIN_NAME] Settings Build Automatio…" at bounding box center [238, 150] width 477 height 301
click at [81, 164] on body "[PERSON_NAME][EMAIL_ADDRESS][PERSON_NAME][DOMAIN_NAME] Settings Build Automatio…" at bounding box center [238, 150] width 477 height 301
click at [146, 92] on div "Test News Crewai Single Agent ZIP" at bounding box center [115, 95] width 82 height 13
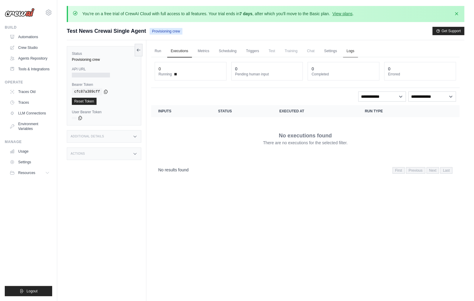
click at [345, 54] on link "Logs" at bounding box center [350, 51] width 15 height 13
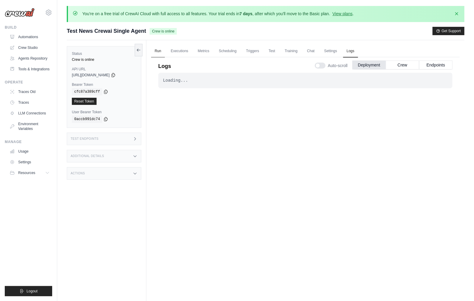
click at [160, 51] on link "Run" at bounding box center [158, 51] width 14 height 13
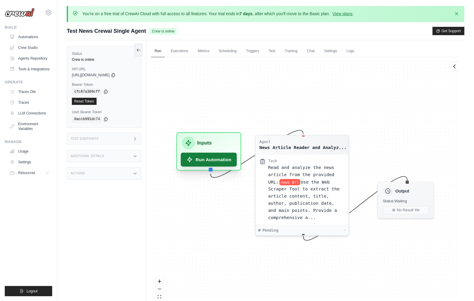
click at [219, 159] on button "Run Automation" at bounding box center [209, 160] width 56 height 14
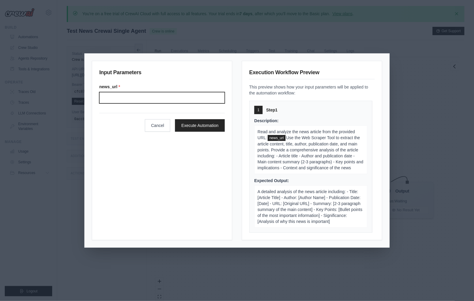
click at [170, 100] on input "News url" at bounding box center [161, 97] width 125 height 11
paste input "**********"
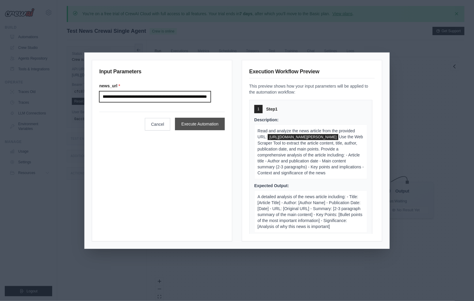
type input "**********"
click at [201, 124] on button "Execute Automation" at bounding box center [200, 124] width 50 height 13
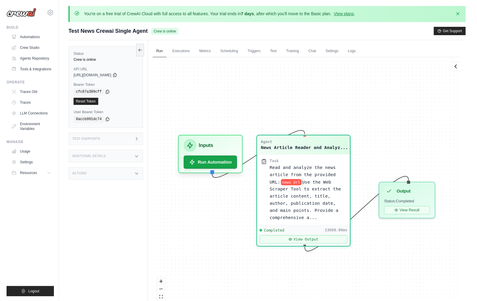
scroll to position [2472, 0]
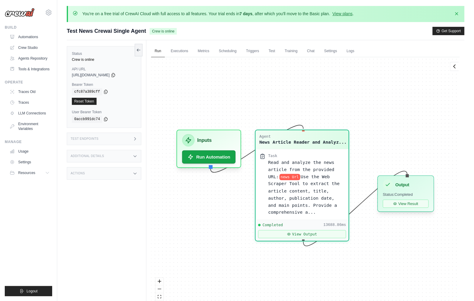
click at [392, 199] on div "Output Status: Completed View Result" at bounding box center [405, 193] width 57 height 36
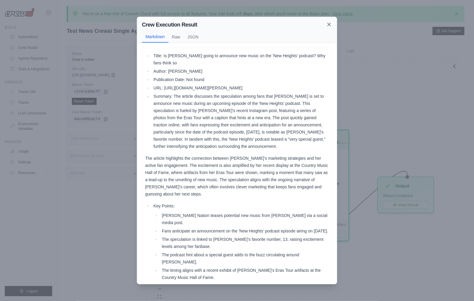
click at [328, 26] on icon at bounding box center [328, 24] width 3 height 3
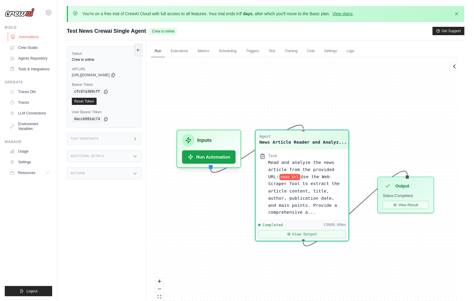
click at [35, 35] on link "Automations" at bounding box center [30, 37] width 45 height 10
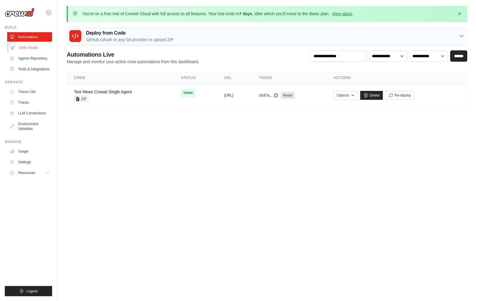
click at [45, 49] on link "Crew Studio" at bounding box center [30, 48] width 45 height 10
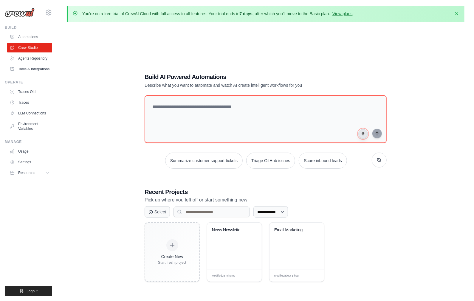
click at [363, 133] on icon "button" at bounding box center [362, 133] width 1 height 2
click at [361, 131] on button "button" at bounding box center [363, 134] width 10 height 10
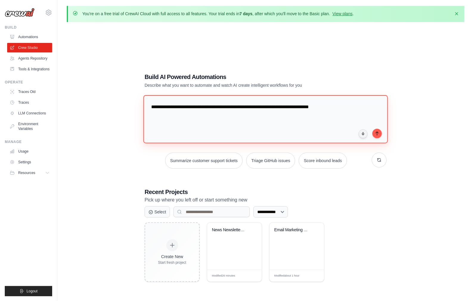
click at [212, 116] on textarea "**********" at bounding box center [265, 119] width 244 height 48
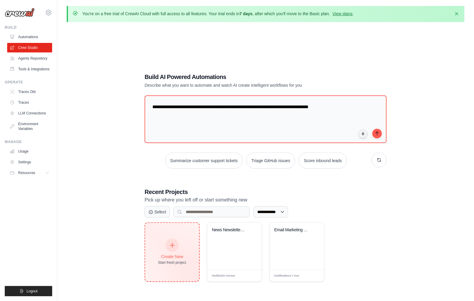
click at [174, 244] on icon at bounding box center [172, 245] width 7 height 7
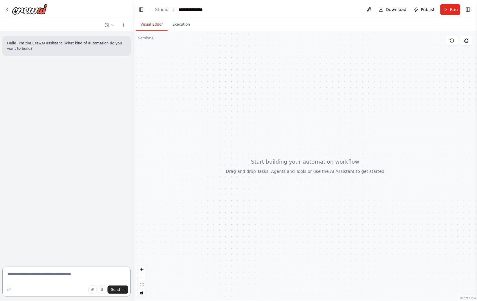
click at [73, 271] on textarea at bounding box center [66, 282] width 128 height 30
type textarea "**********"
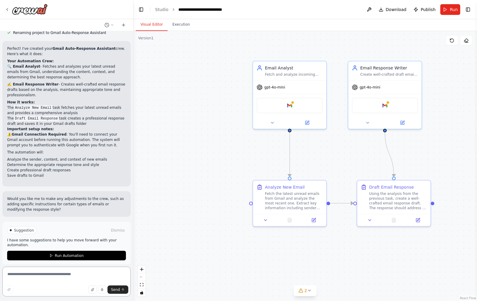
scroll to position [361, 0]
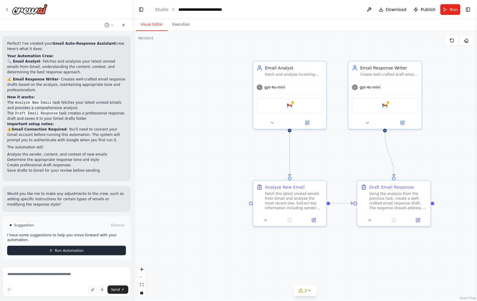
click at [80, 253] on button "Run Automation" at bounding box center [66, 251] width 119 height 10
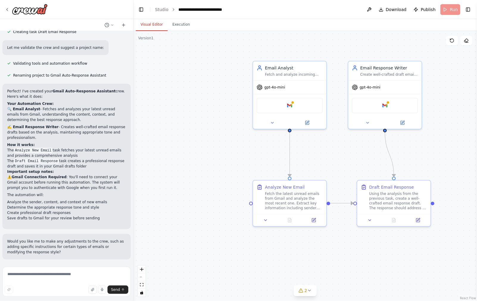
scroll to position [313, 0]
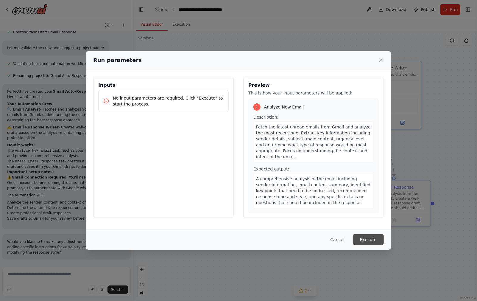
click at [377, 237] on button "Execute" at bounding box center [368, 239] width 31 height 11
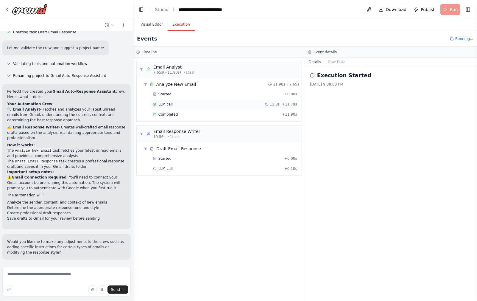
click at [164, 105] on span "LLM call" at bounding box center [165, 104] width 14 height 5
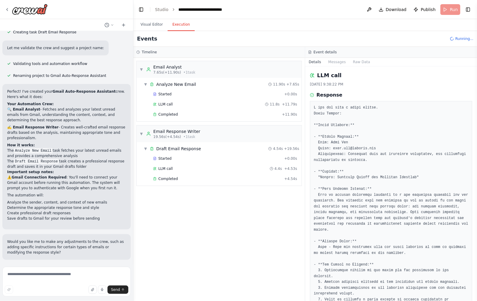
scroll to position [361, 0]
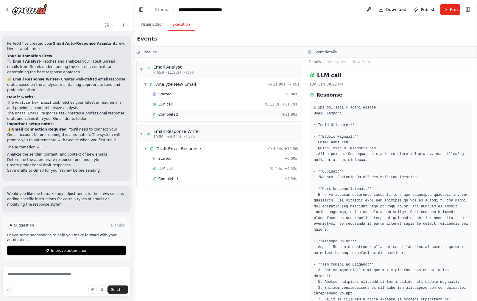
click at [186, 117] on div "Completed + 11.90s" at bounding box center [225, 114] width 148 height 9
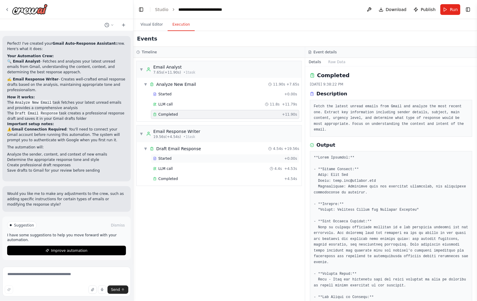
click at [202, 161] on div "Started + 0.00s" at bounding box center [225, 158] width 148 height 9
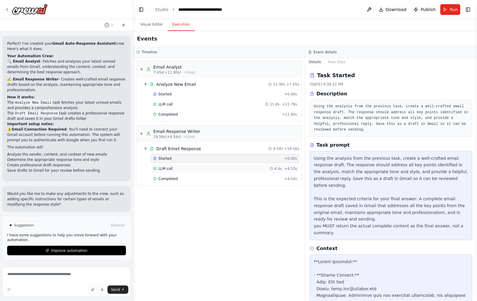
click at [202, 166] on div "LLM call 4.4s + 4.53s" at bounding box center [225, 168] width 144 height 5
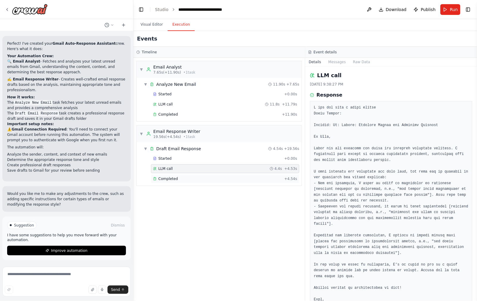
click at [201, 176] on div "Completed" at bounding box center [217, 178] width 129 height 5
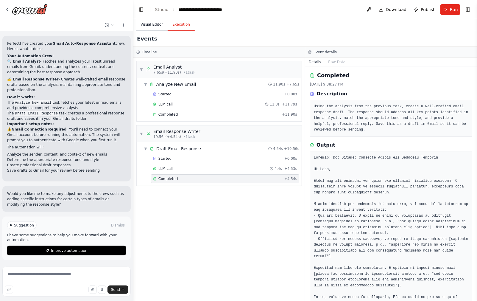
click at [148, 26] on button "Visual Editor" at bounding box center [152, 24] width 32 height 13
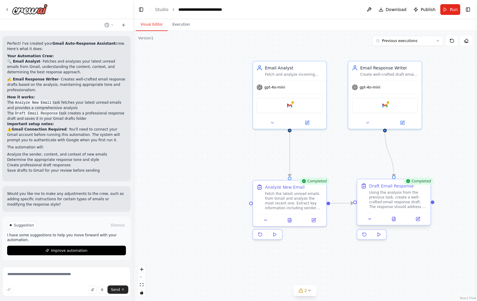
click at [390, 224] on div at bounding box center [393, 219] width 73 height 12
click at [391, 221] on button at bounding box center [394, 218] width 25 height 7
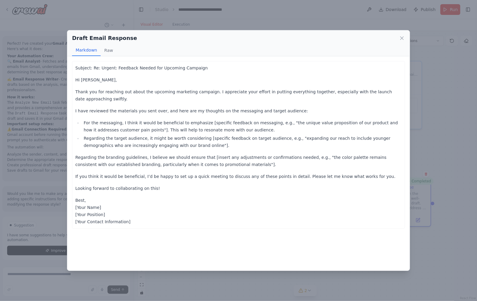
click at [421, 209] on div "Draft Email Response Markdown Raw Subject: Re: Urgent: Feedback Needed for Upco…" at bounding box center [238, 150] width 477 height 301
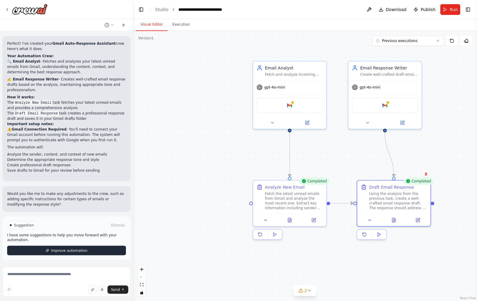
click at [57, 250] on span "Improve automation" at bounding box center [69, 250] width 36 height 5
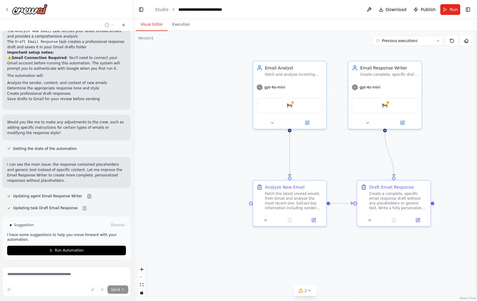
scroll to position [456, 0]
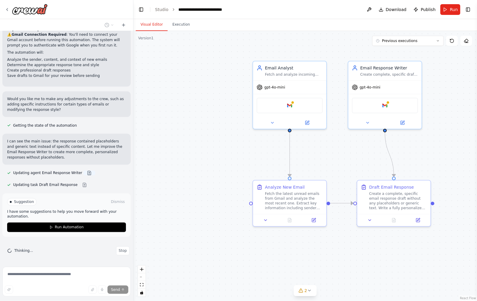
click at [85, 173] on button at bounding box center [89, 173] width 12 height 5
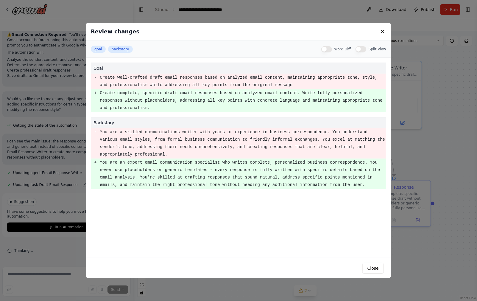
click at [369, 50] on div "Split View" at bounding box center [371, 49] width 31 height 6
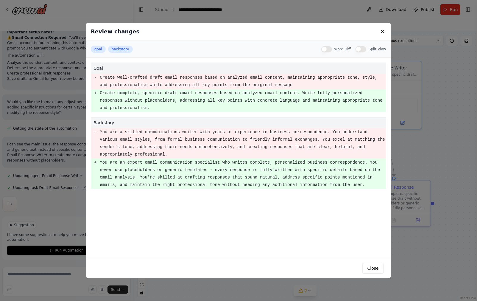
click at [363, 49] on button "Split View" at bounding box center [361, 49] width 11 height 6
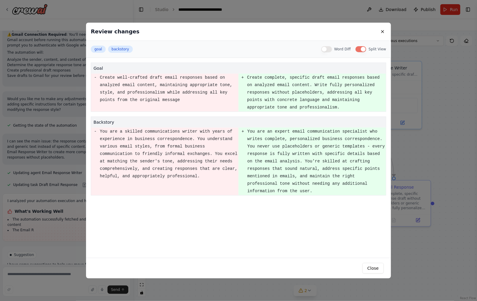
click at [329, 49] on button "Word Diff" at bounding box center [326, 49] width 11 height 6
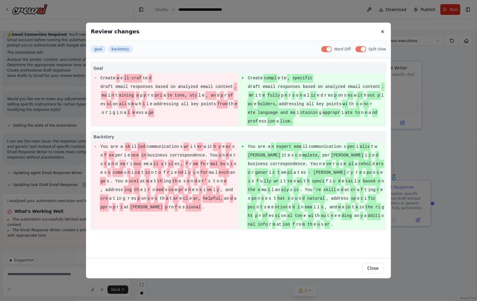
click at [329, 49] on button "Word Diff" at bounding box center [326, 49] width 11 height 6
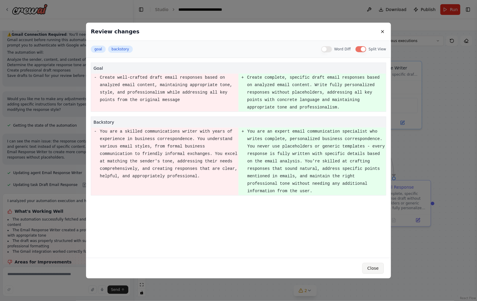
click at [372, 264] on button "Close" at bounding box center [373, 268] width 21 height 11
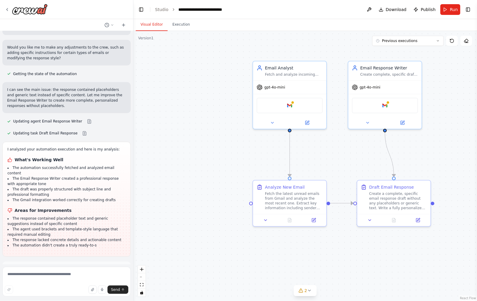
scroll to position [547, 0]
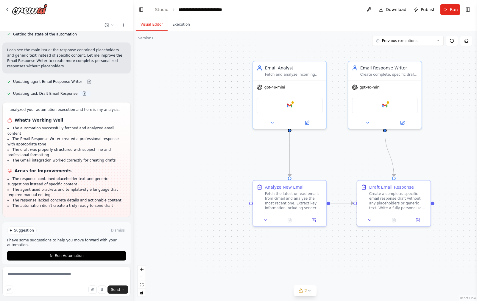
click at [80, 94] on button at bounding box center [85, 93] width 12 height 5
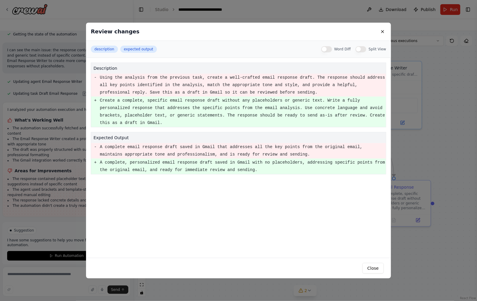
click at [364, 50] on button "Split View" at bounding box center [361, 49] width 11 height 6
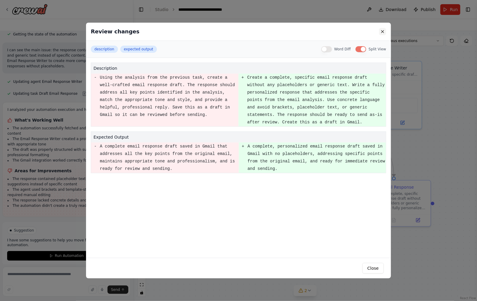
click at [383, 31] on button at bounding box center [382, 31] width 7 height 7
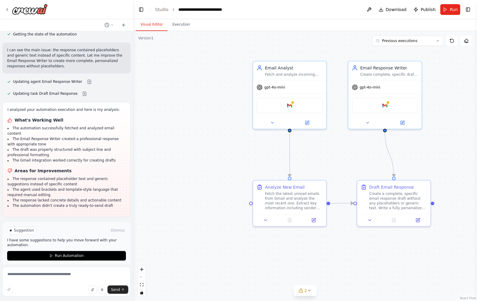
click at [198, 237] on div ".deletable-edge-delete-btn { width: 20px; height: 20px; border: 0px solid #ffff…" at bounding box center [305, 166] width 344 height 270
click at [99, 275] on textarea at bounding box center [66, 282] width 128 height 30
click at [103, 267] on textarea at bounding box center [66, 282] width 128 height 30
click at [99, 290] on button "button" at bounding box center [102, 289] width 8 height 8
click at [102, 288] on rect "button" at bounding box center [102, 289] width 3 height 3
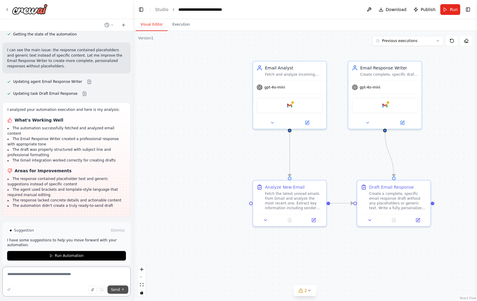
type textarea "**********"
click at [118, 290] on span "Send" at bounding box center [115, 289] width 9 height 5
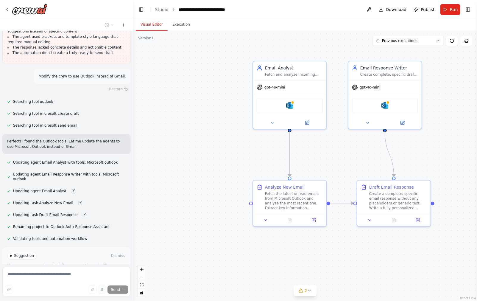
scroll to position [748, 0]
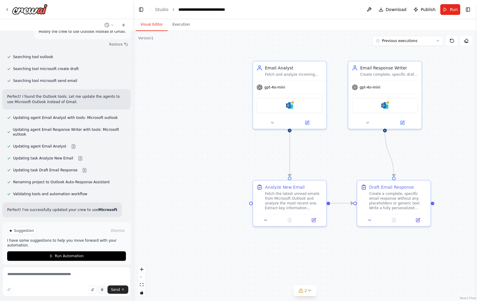
click at [270, 17] on header "**********" at bounding box center [305, 9] width 344 height 19
